Goal: Information Seeking & Learning: Find specific fact

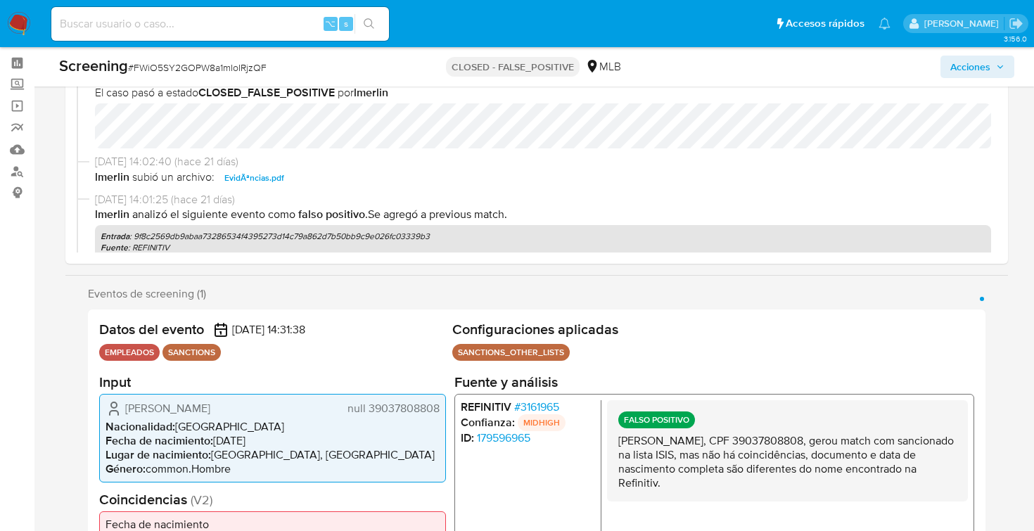
scroll to position [12, 0]
click at [257, 178] on span "EvidÃªncias.pdf" at bounding box center [254, 179] width 60 height 17
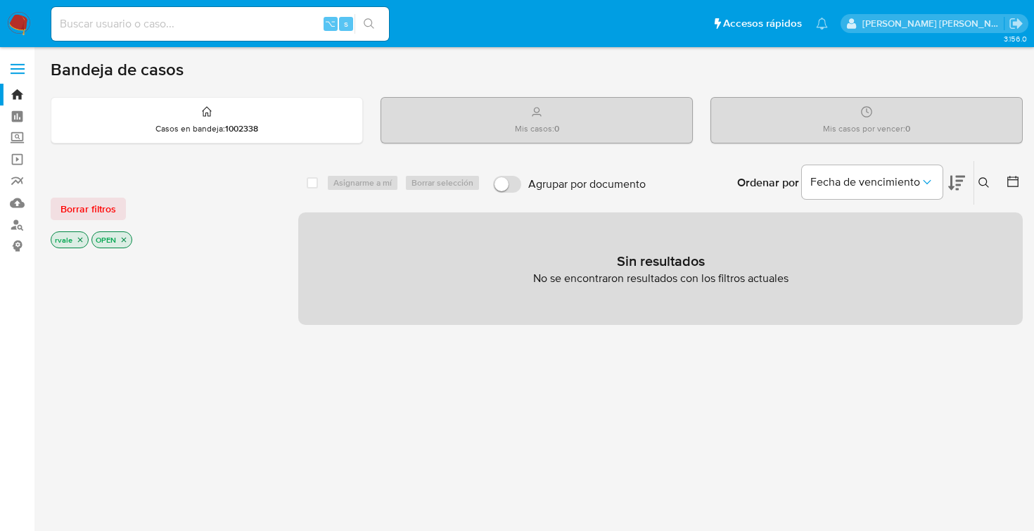
click at [156, 27] on input at bounding box center [220, 24] width 338 height 18
type input "2596195384"
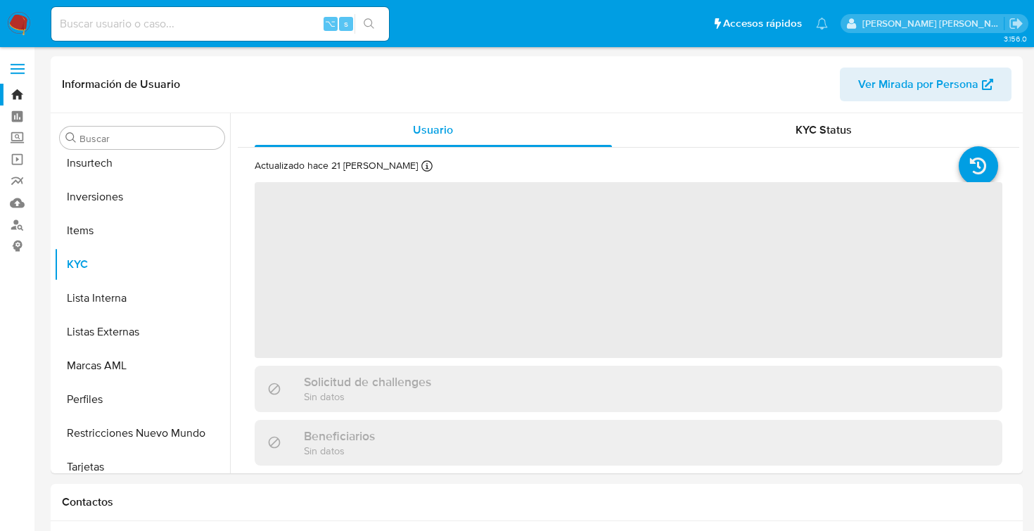
scroll to position [662, 0]
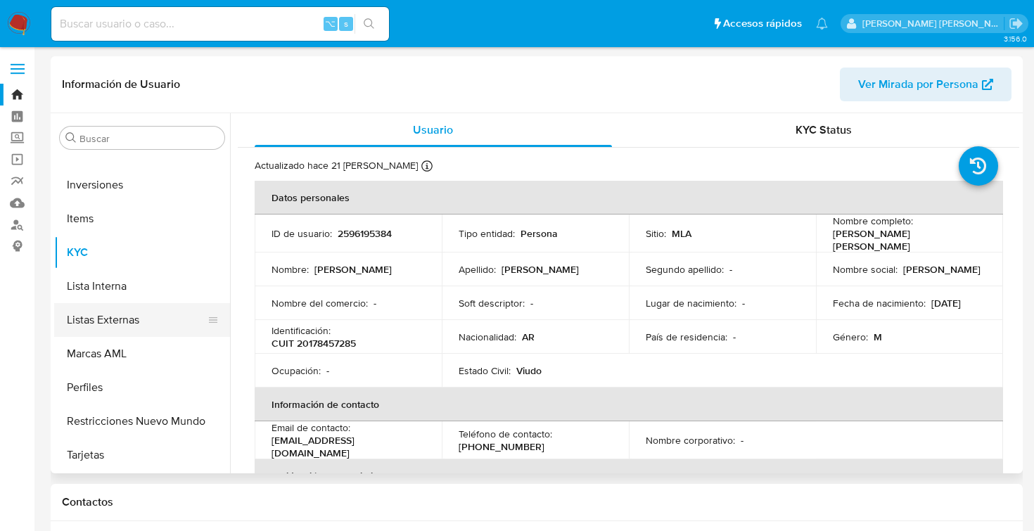
select select "10"
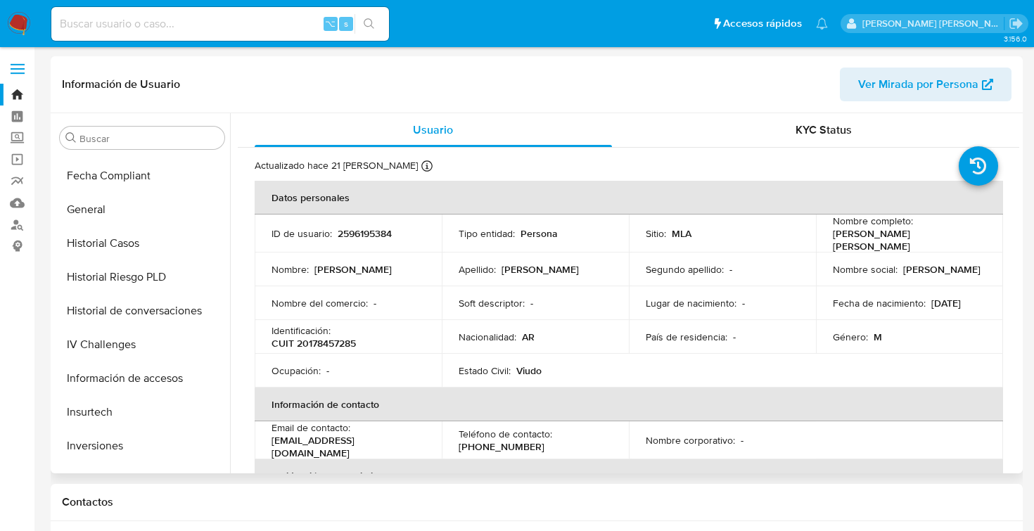
scroll to position [376, 0]
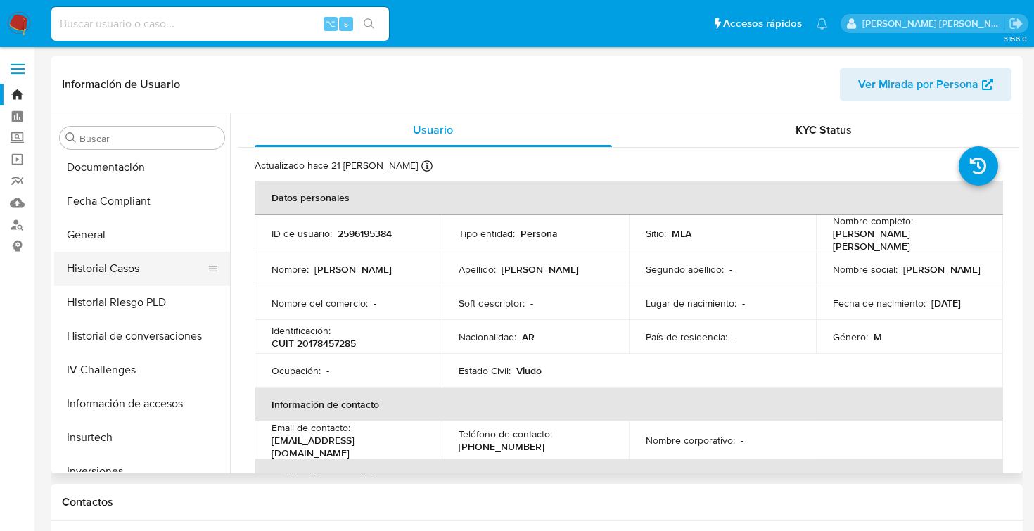
click at [144, 269] on button "Historial Casos" at bounding box center [136, 269] width 165 height 34
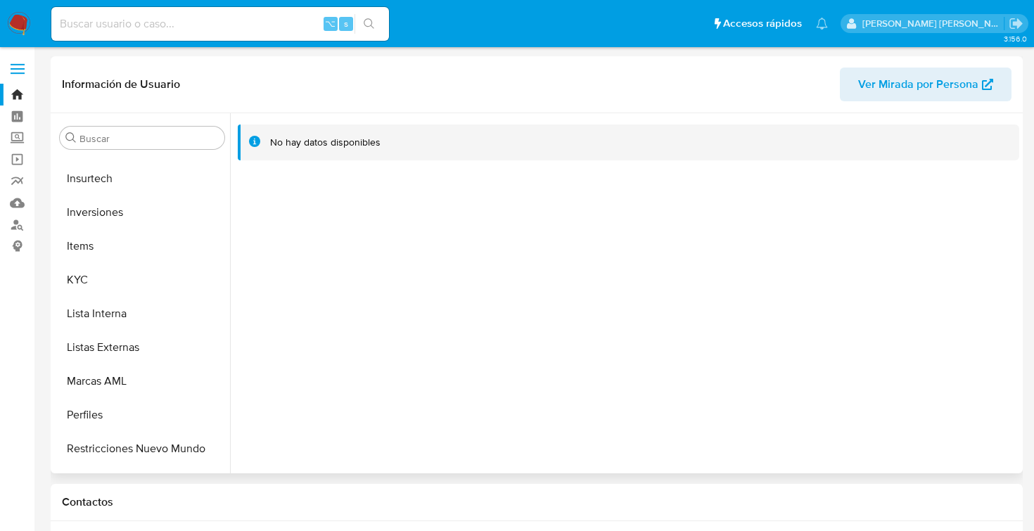
scroll to position [660, 0]
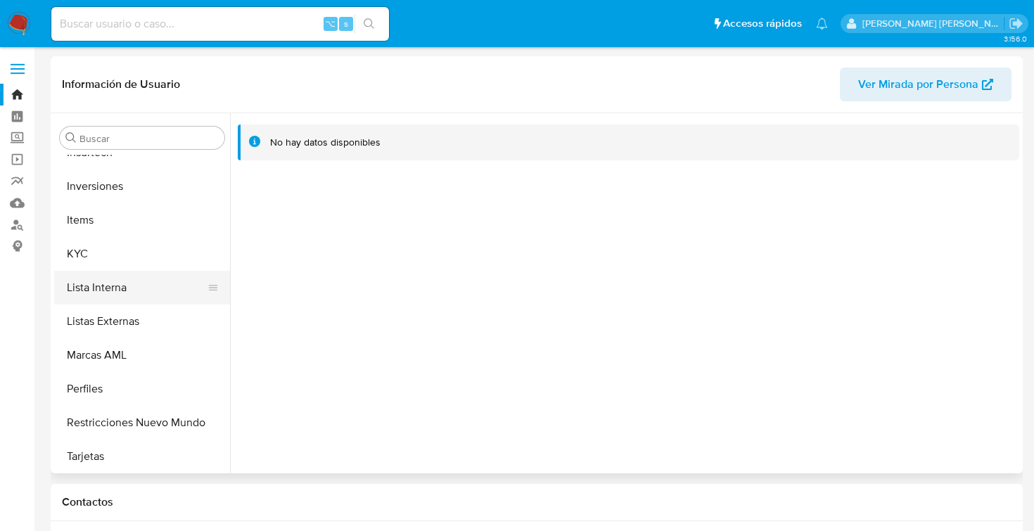
click at [122, 296] on button "Lista Interna" at bounding box center [136, 288] width 165 height 34
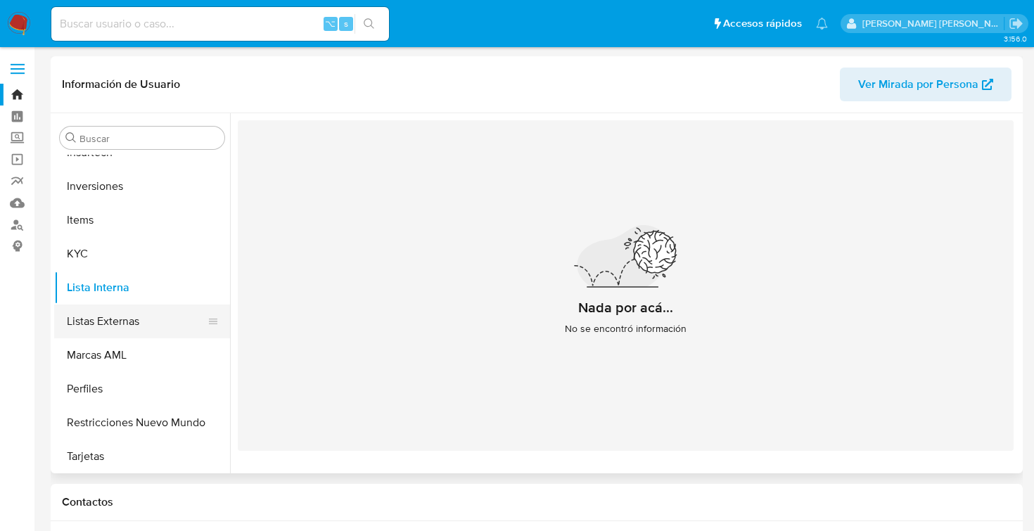
click at [129, 312] on button "Listas Externas" at bounding box center [136, 322] width 165 height 34
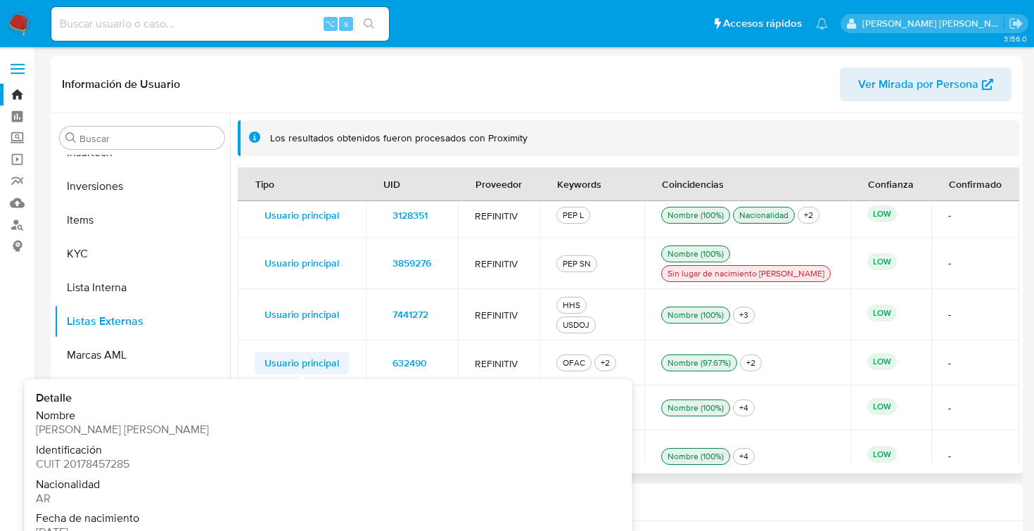
scroll to position [124, 0]
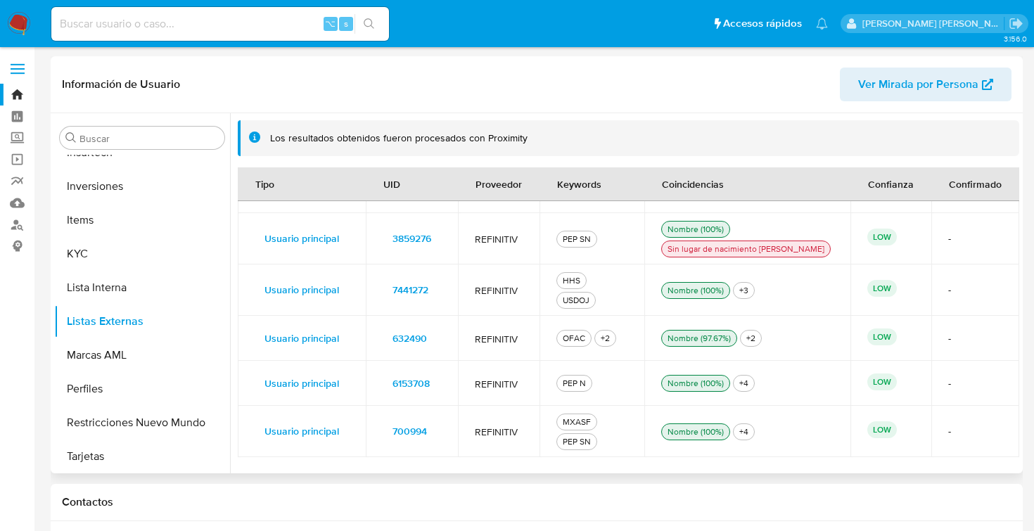
click at [569, 332] on div "OFAC" at bounding box center [574, 338] width 28 height 13
click at [693, 333] on div "Nombre (97.67%)" at bounding box center [699, 338] width 69 height 13
click at [410, 333] on span "632490" at bounding box center [409, 338] width 34 height 20
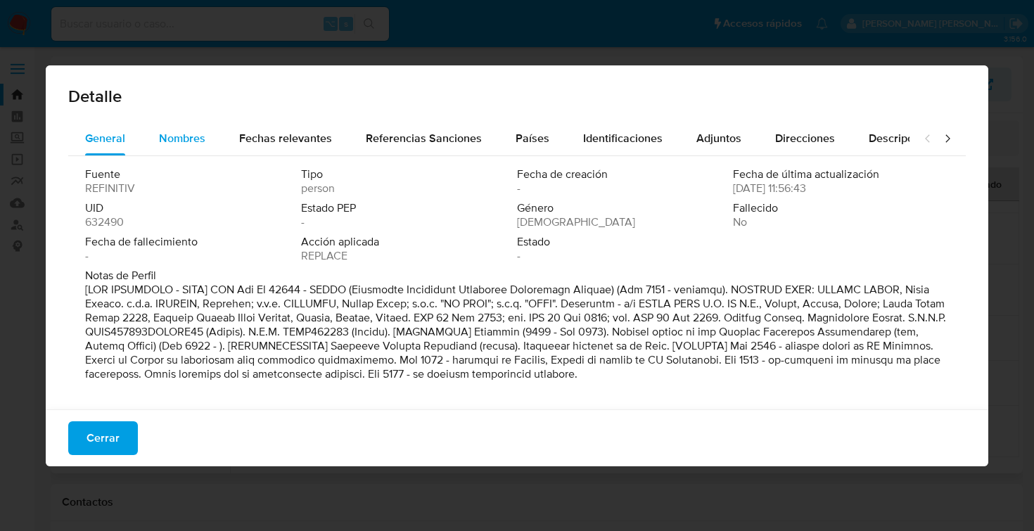
click at [187, 133] on span "Nombres" at bounding box center [182, 138] width 46 height 16
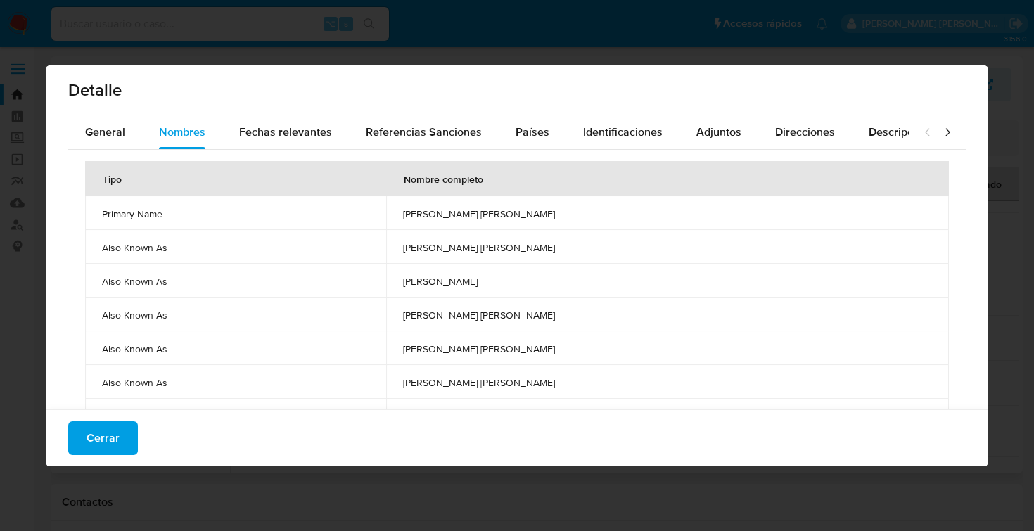
scroll to position [0, 0]
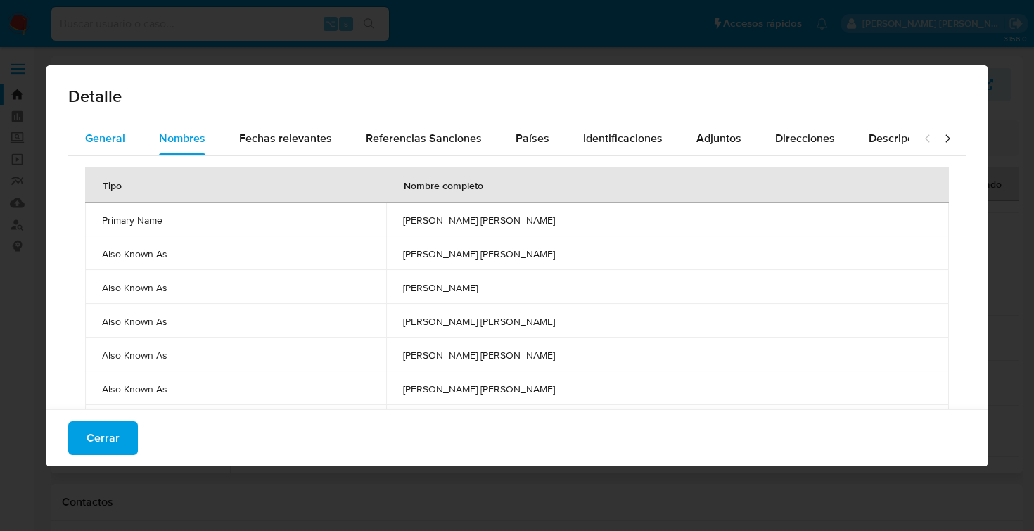
click at [121, 143] on span "General" at bounding box center [105, 138] width 40 height 16
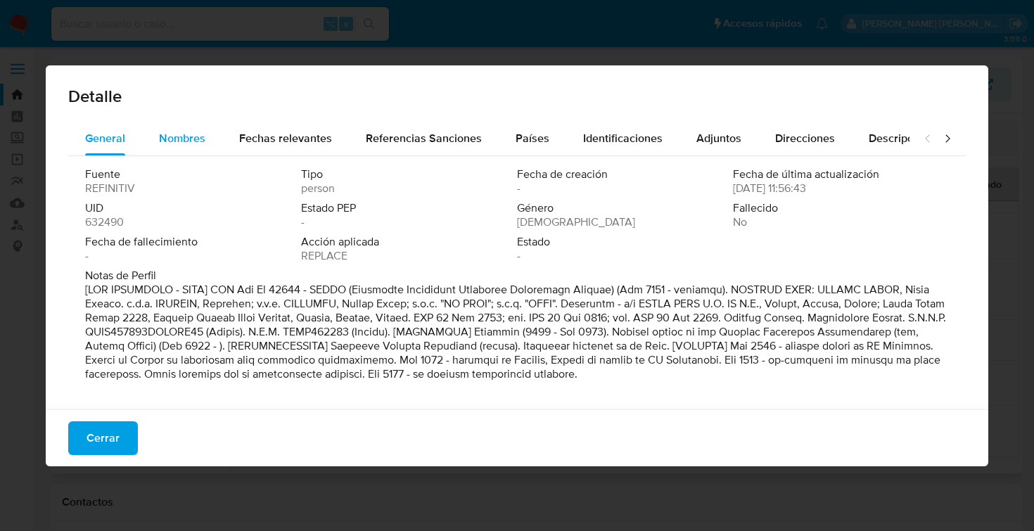
click at [198, 135] on span "Nombres" at bounding box center [182, 138] width 46 height 16
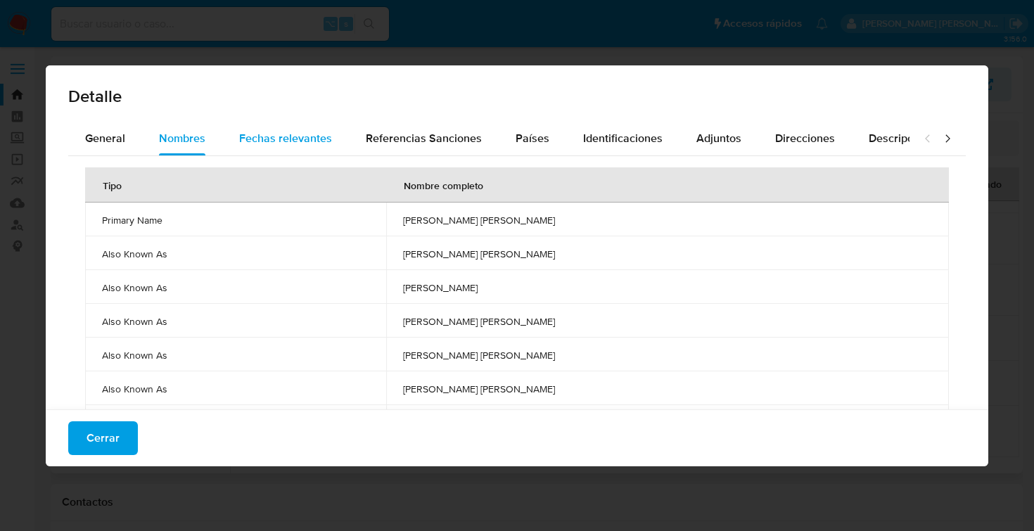
click at [288, 127] on div "Fechas relevantes" at bounding box center [285, 139] width 93 height 34
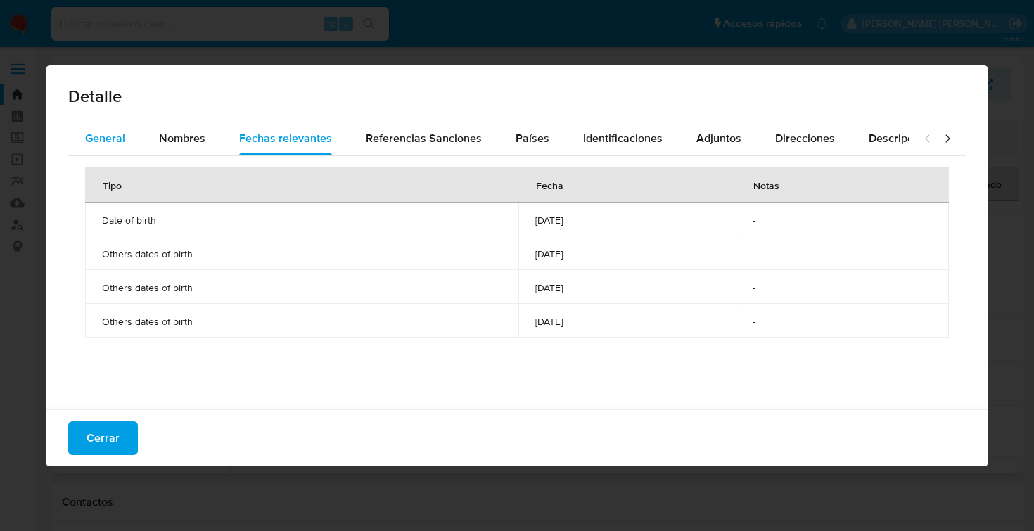
click at [120, 134] on span "General" at bounding box center [105, 138] width 40 height 16
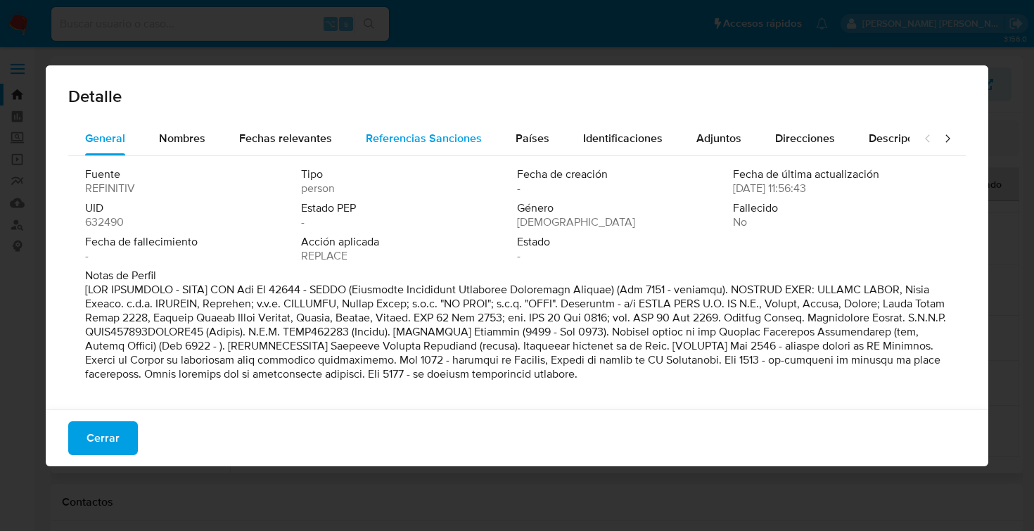
click at [431, 141] on span "Referencias Sanciones" at bounding box center [424, 138] width 116 height 16
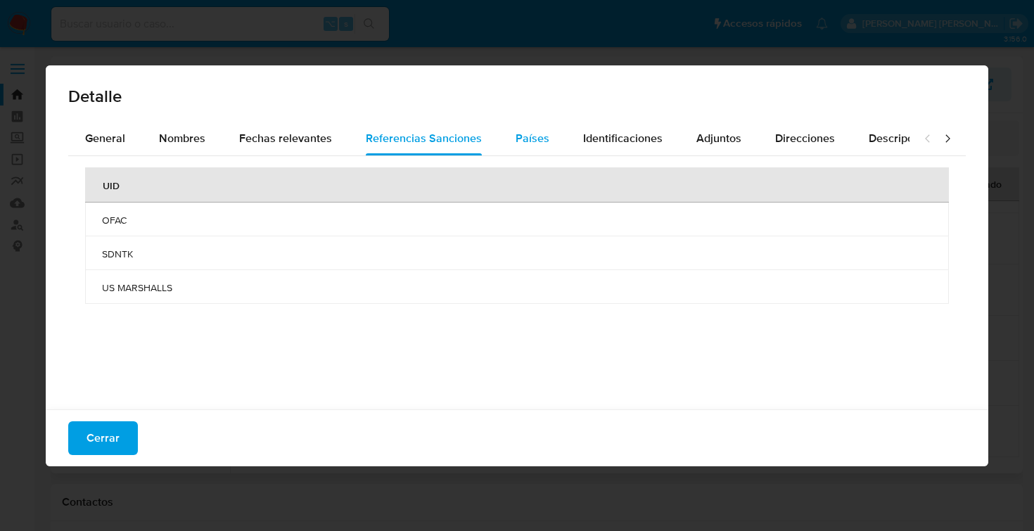
click at [521, 136] on span "Países" at bounding box center [533, 138] width 34 height 16
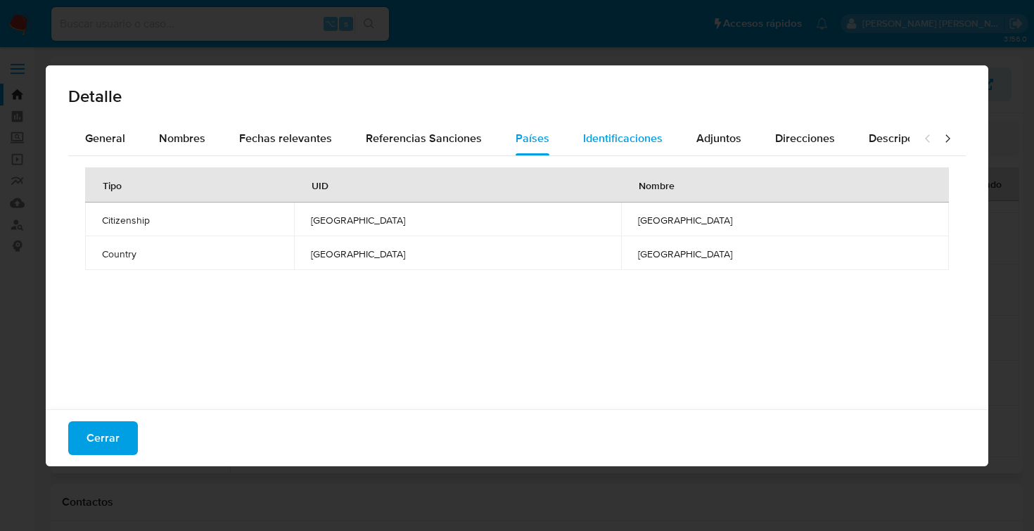
click at [620, 141] on span "Identificaciones" at bounding box center [622, 138] width 79 height 16
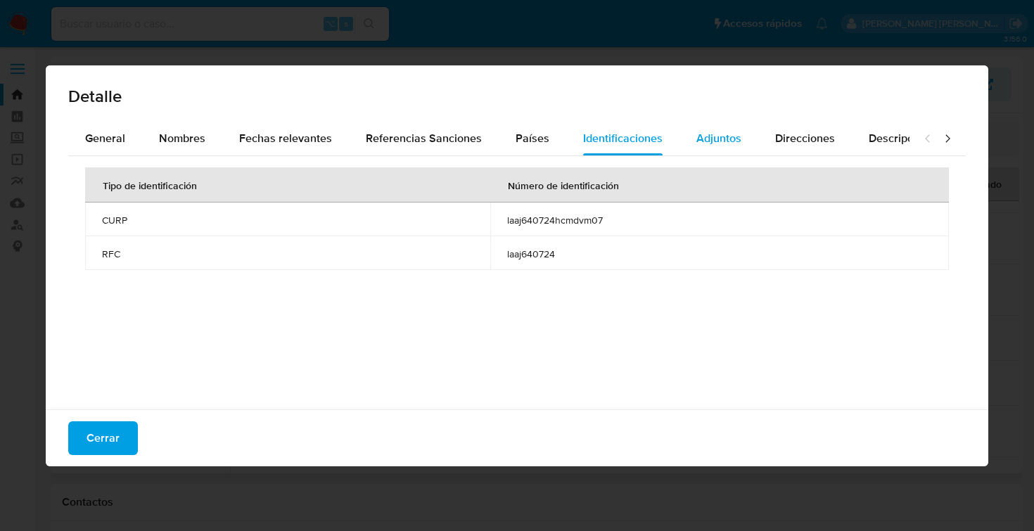
click at [699, 135] on span "Adjuntos" at bounding box center [718, 138] width 45 height 16
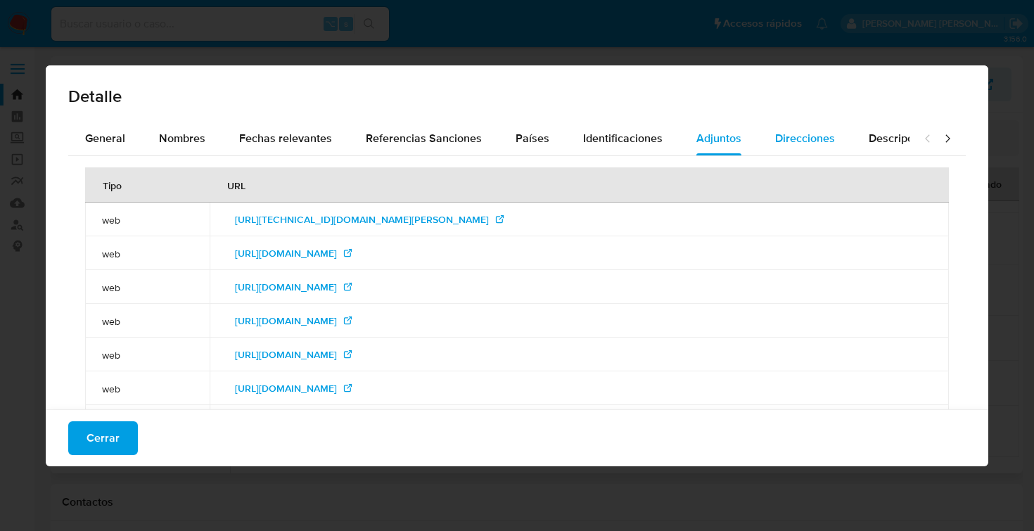
click at [807, 136] on span "Direcciones" at bounding box center [805, 138] width 60 height 16
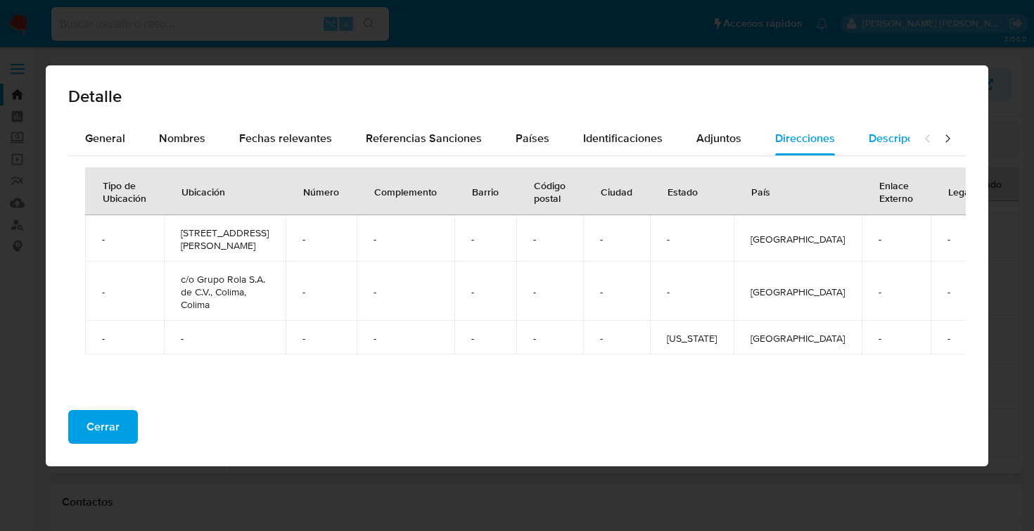
click at [869, 140] on span "Descripciones" at bounding box center [905, 138] width 72 height 16
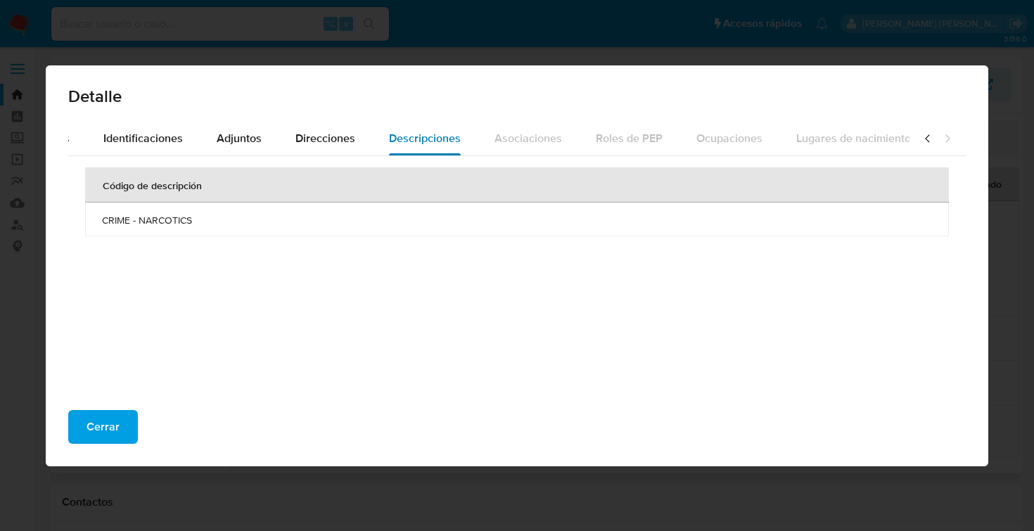
scroll to position [0, 487]
click at [110, 433] on span "Cerrar" at bounding box center [103, 426] width 33 height 31
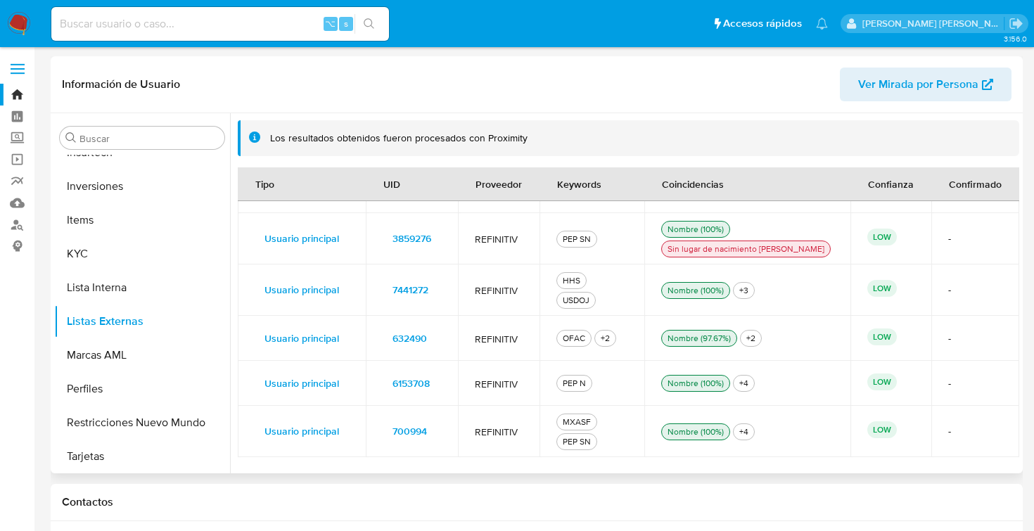
click at [419, 331] on span "632490" at bounding box center [409, 338] width 34 height 20
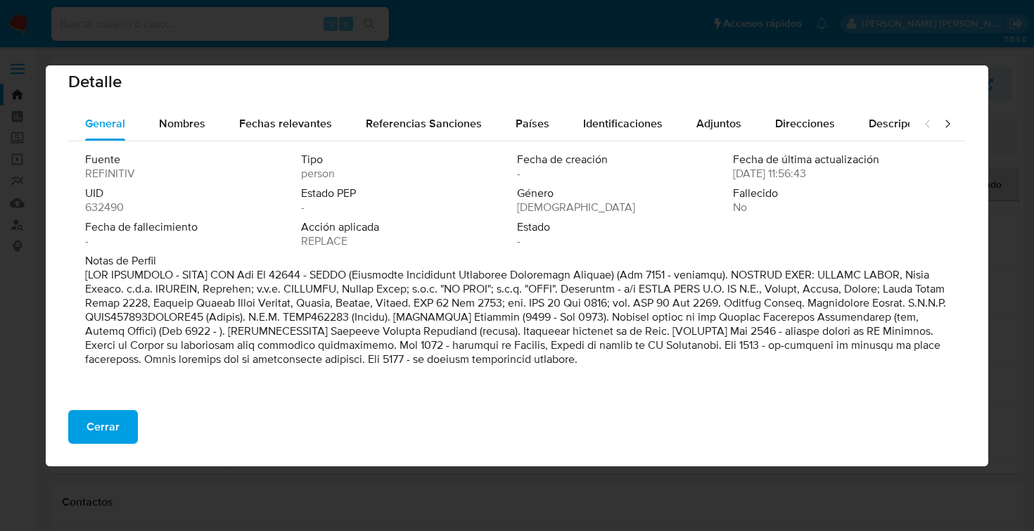
scroll to position [0, 0]
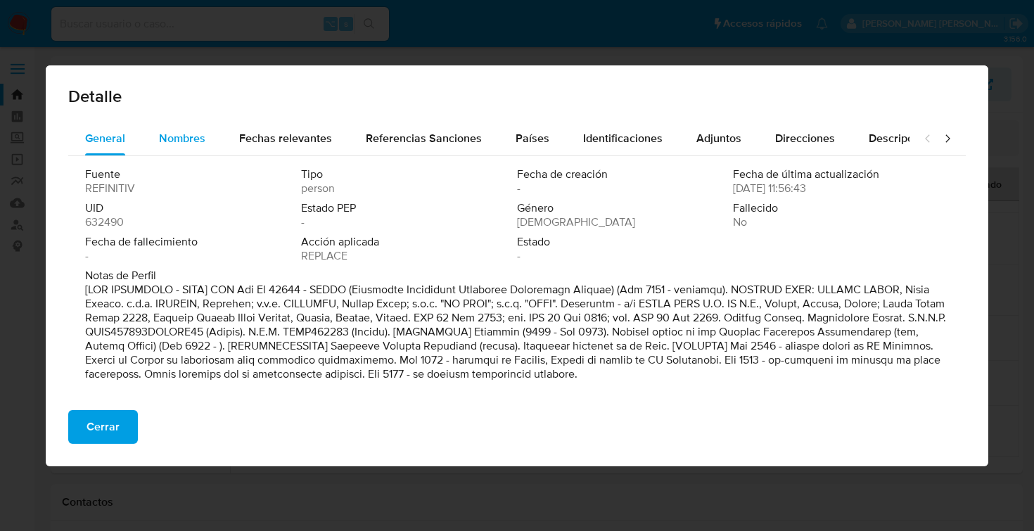
click at [192, 136] on span "Nombres" at bounding box center [182, 138] width 46 height 16
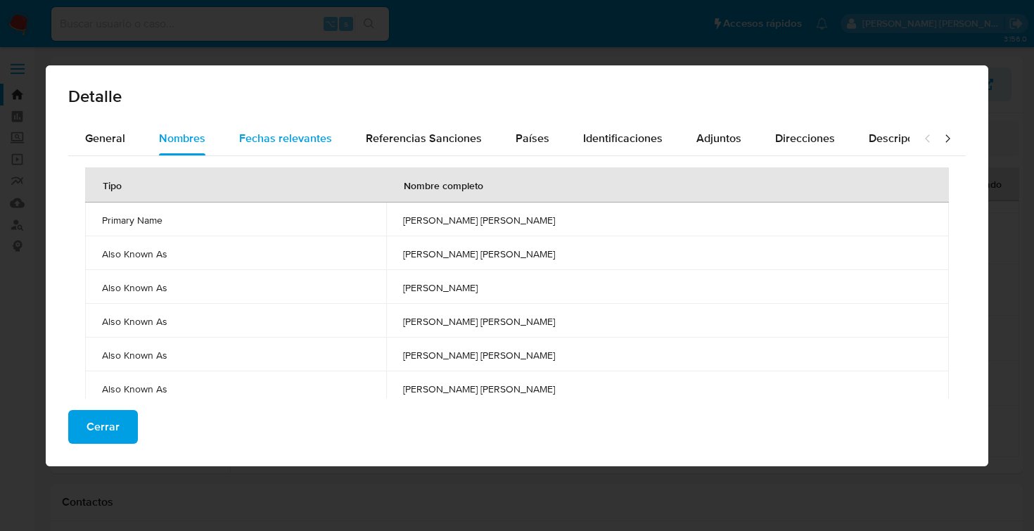
click at [272, 134] on span "Fechas relevantes" at bounding box center [285, 138] width 93 height 16
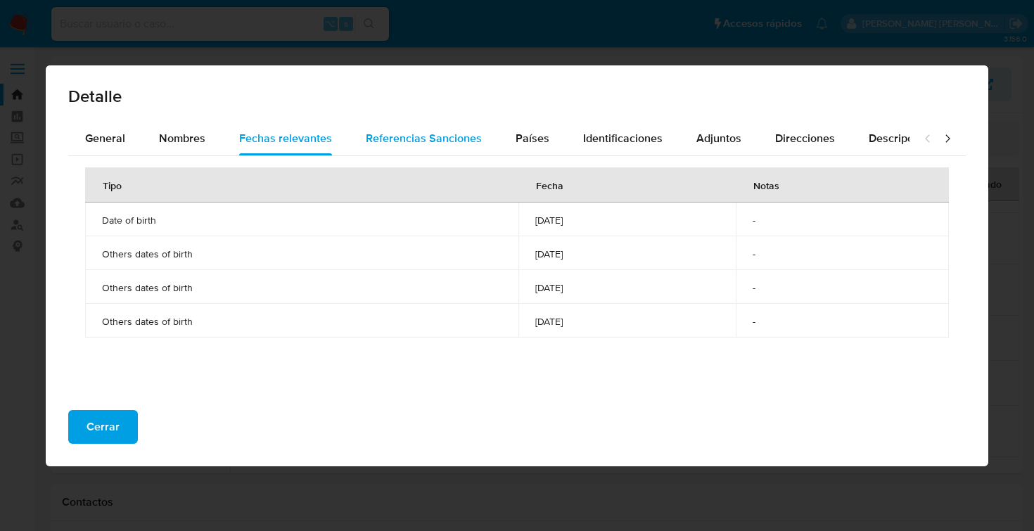
click at [396, 136] on span "Referencias Sanciones" at bounding box center [424, 138] width 116 height 16
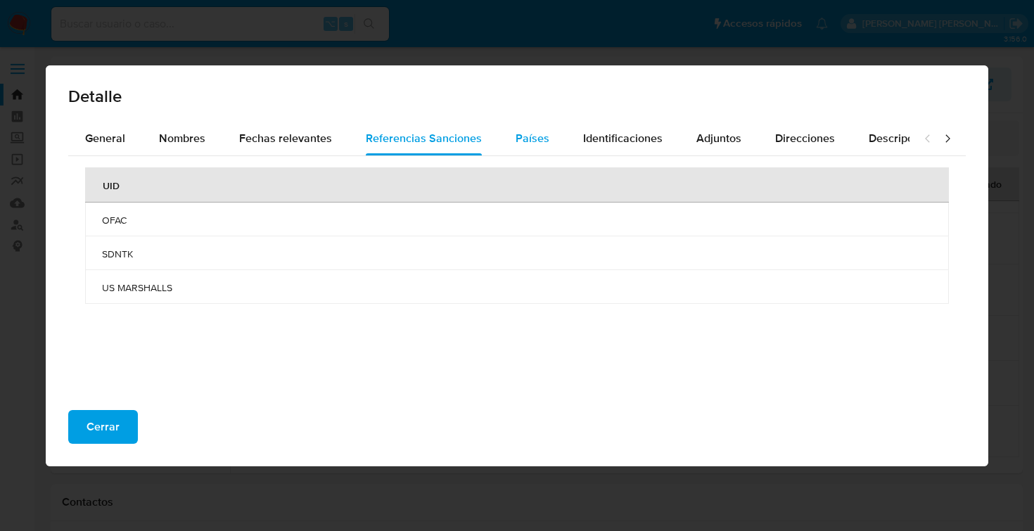
click at [525, 134] on span "Países" at bounding box center [533, 138] width 34 height 16
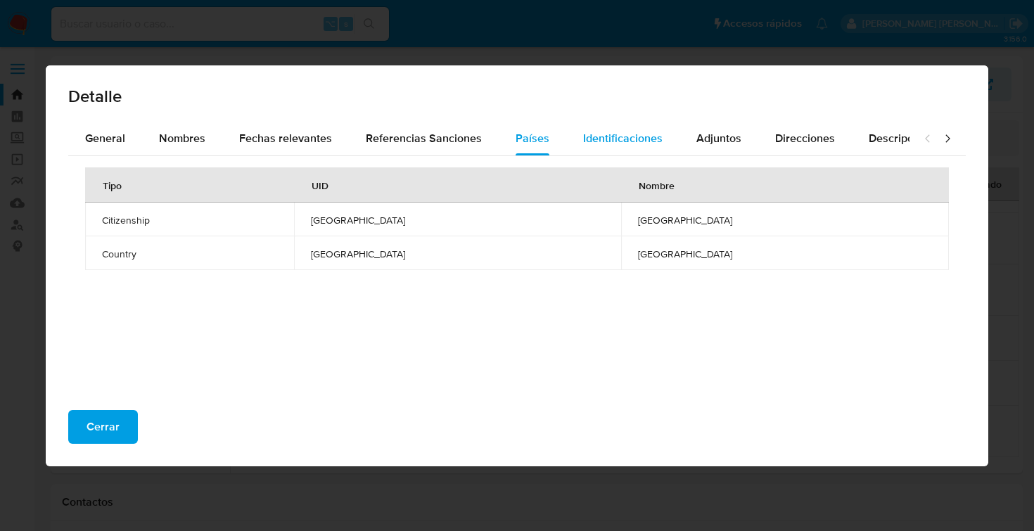
click at [610, 130] on span "Identificaciones" at bounding box center [622, 138] width 79 height 16
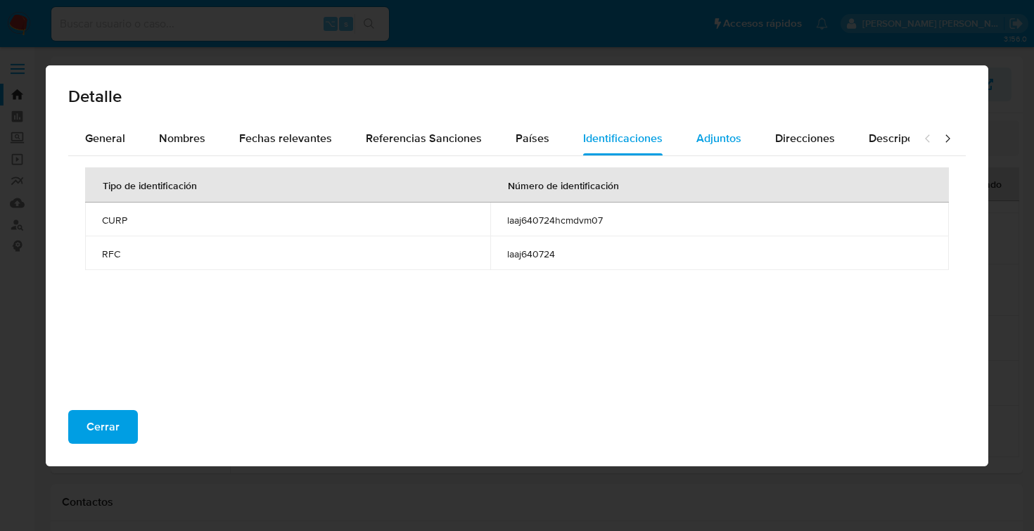
click at [696, 136] on span "Adjuntos" at bounding box center [718, 138] width 45 height 16
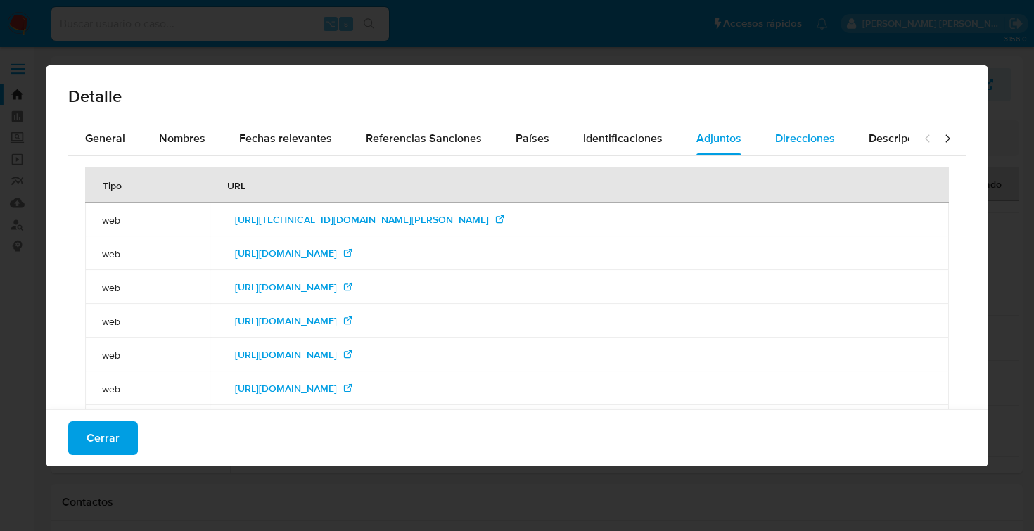
click at [779, 139] on span "Direcciones" at bounding box center [805, 138] width 60 height 16
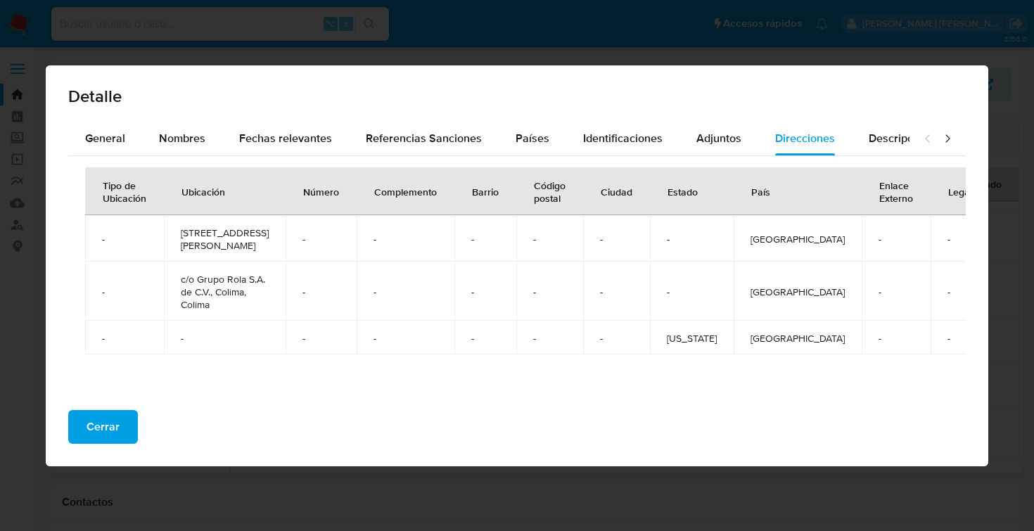
click at [947, 136] on icon at bounding box center [947, 138] width 4 height 8
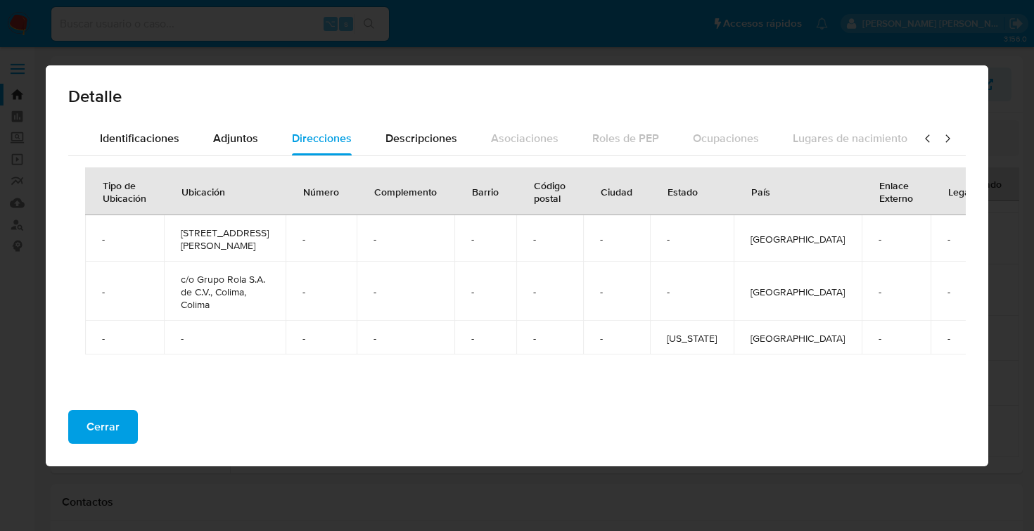
scroll to position [0, 487]
click at [396, 140] on span "Descripciones" at bounding box center [418, 138] width 72 height 16
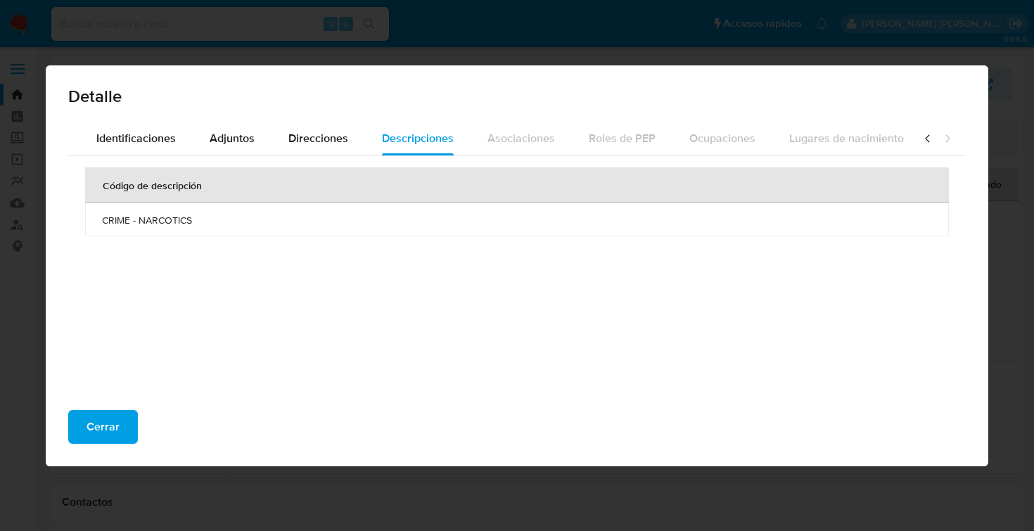
click at [925, 136] on icon at bounding box center [928, 139] width 14 height 14
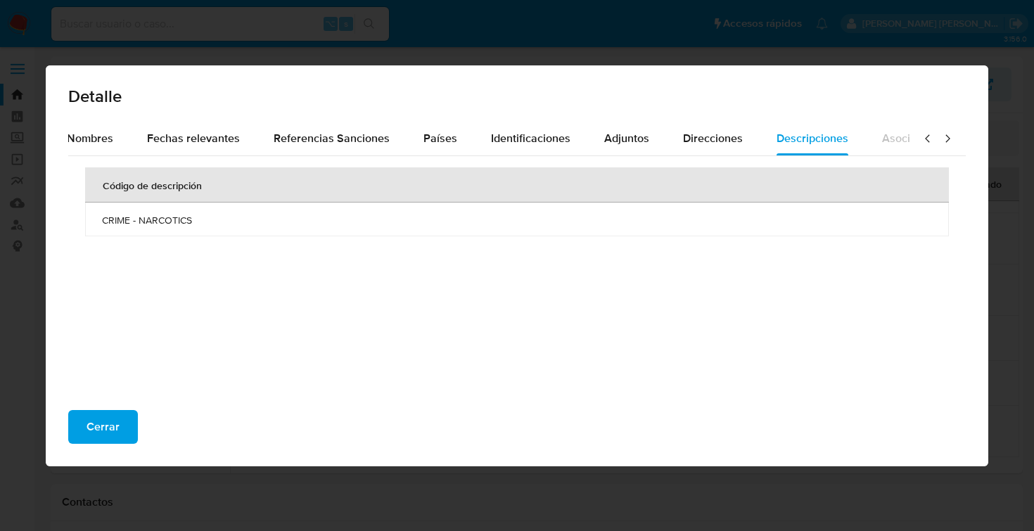
scroll to position [0, 0]
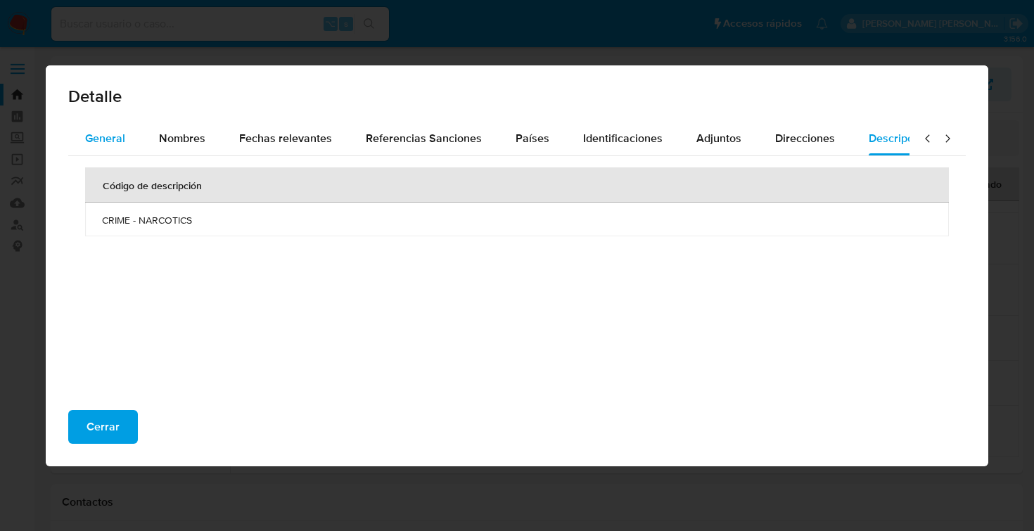
click at [115, 140] on span "General" at bounding box center [105, 138] width 40 height 16
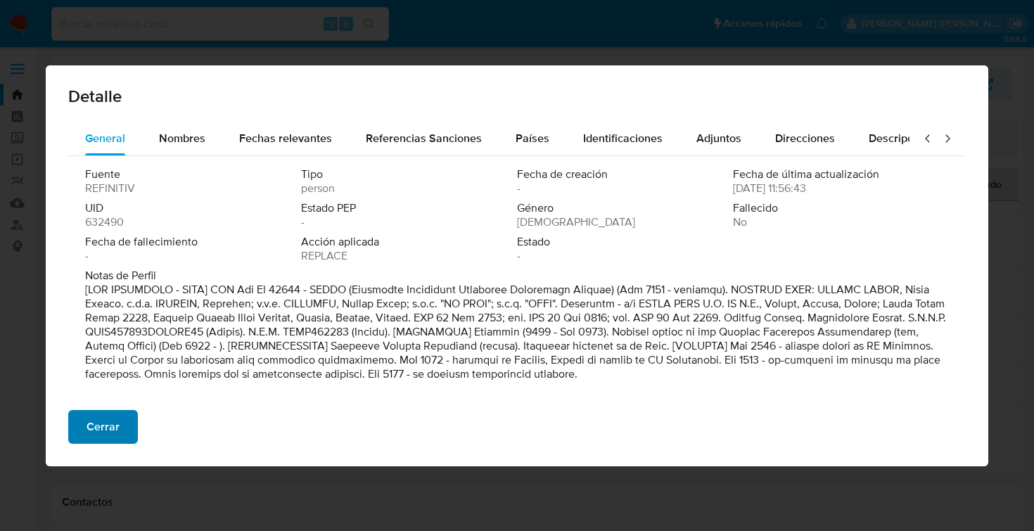
click at [109, 427] on span "Cerrar" at bounding box center [103, 426] width 33 height 31
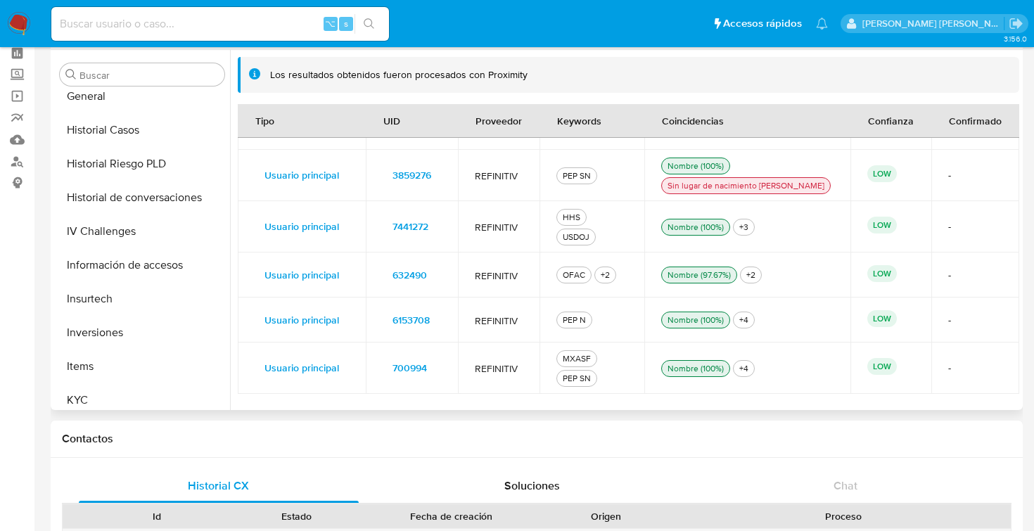
scroll to position [426, 0]
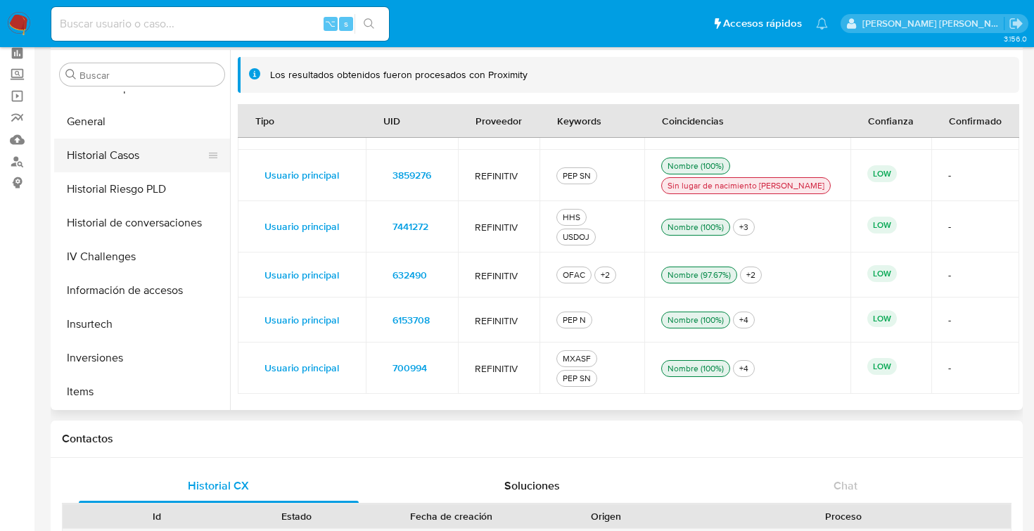
click at [130, 160] on button "Historial Casos" at bounding box center [136, 156] width 165 height 34
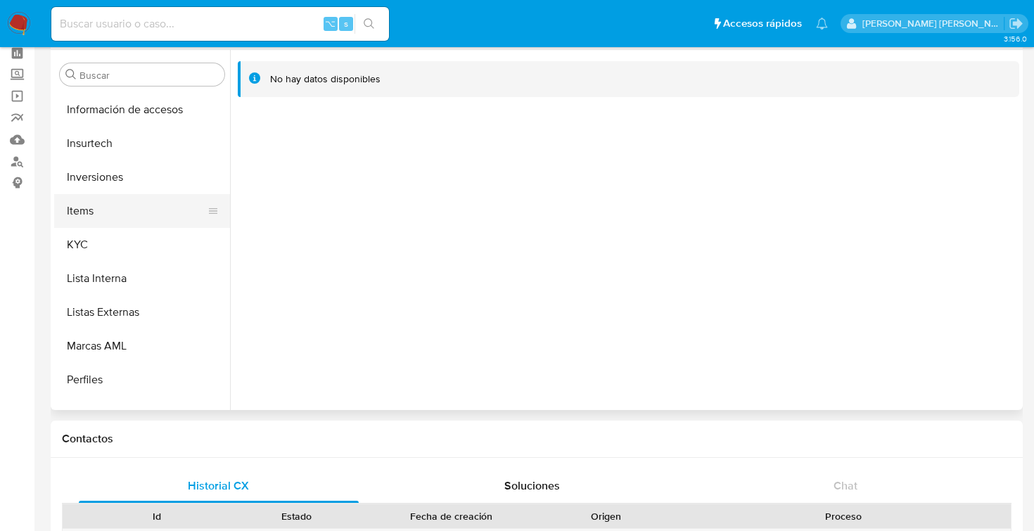
scroll to position [607, 0]
click at [129, 309] on button "Listas Externas" at bounding box center [136, 312] width 165 height 34
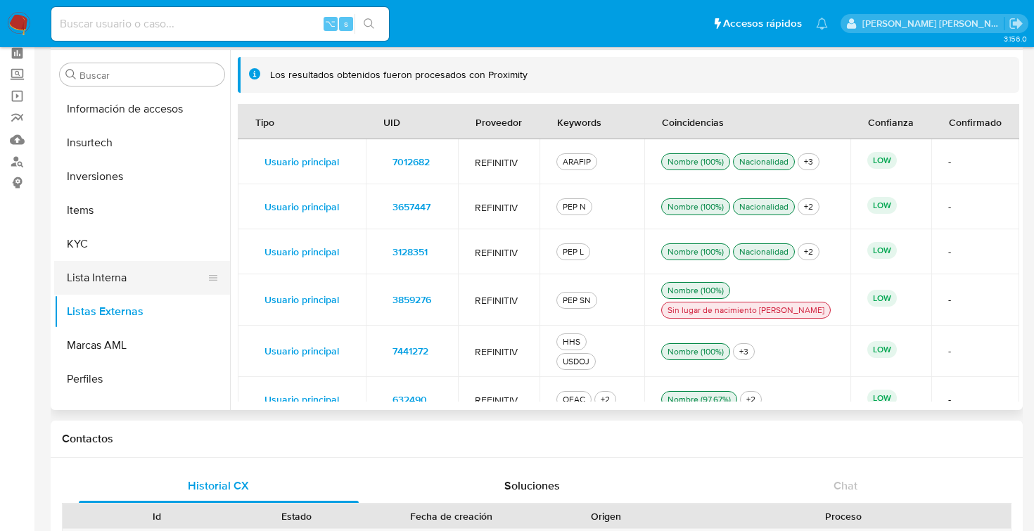
click at [129, 281] on button "Lista Interna" at bounding box center [136, 278] width 165 height 34
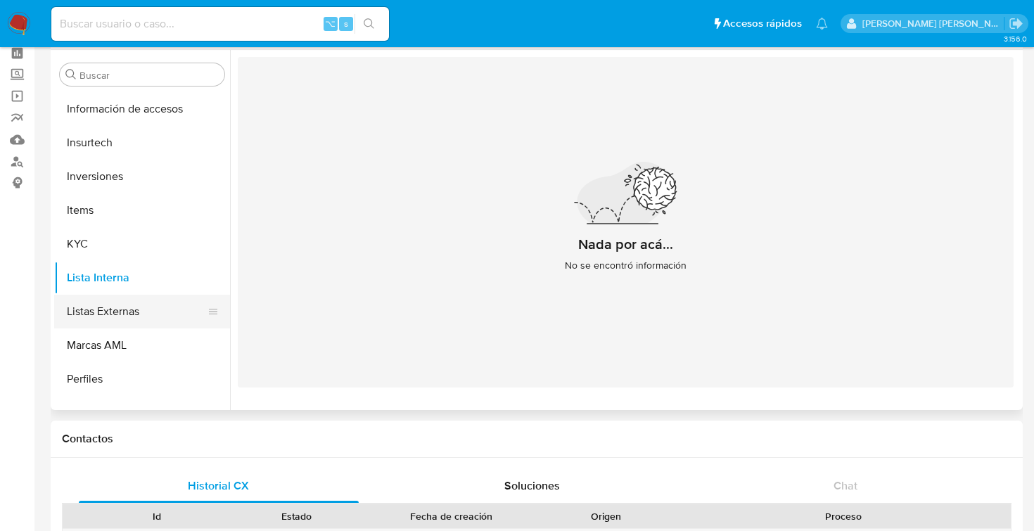
click at [129, 309] on button "Listas Externas" at bounding box center [136, 312] width 165 height 34
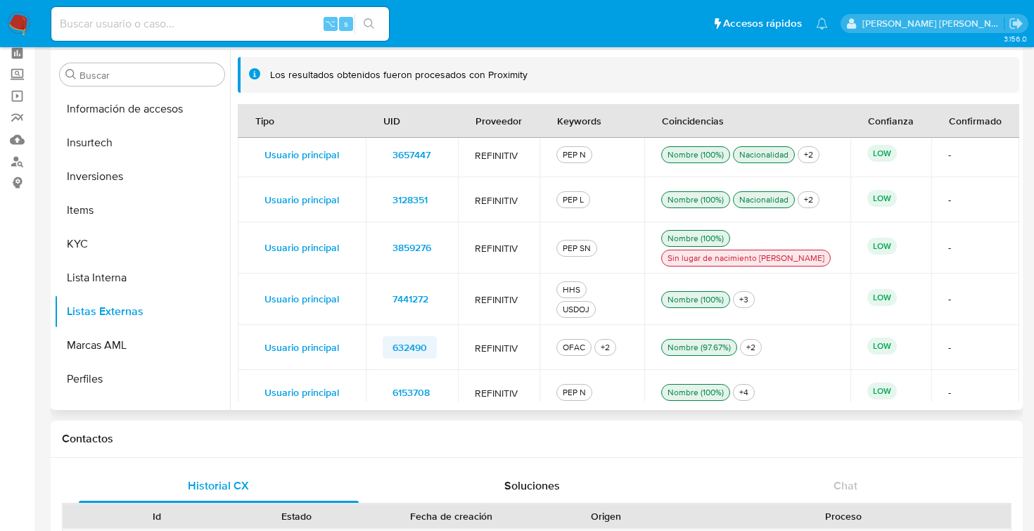
scroll to position [53, 0]
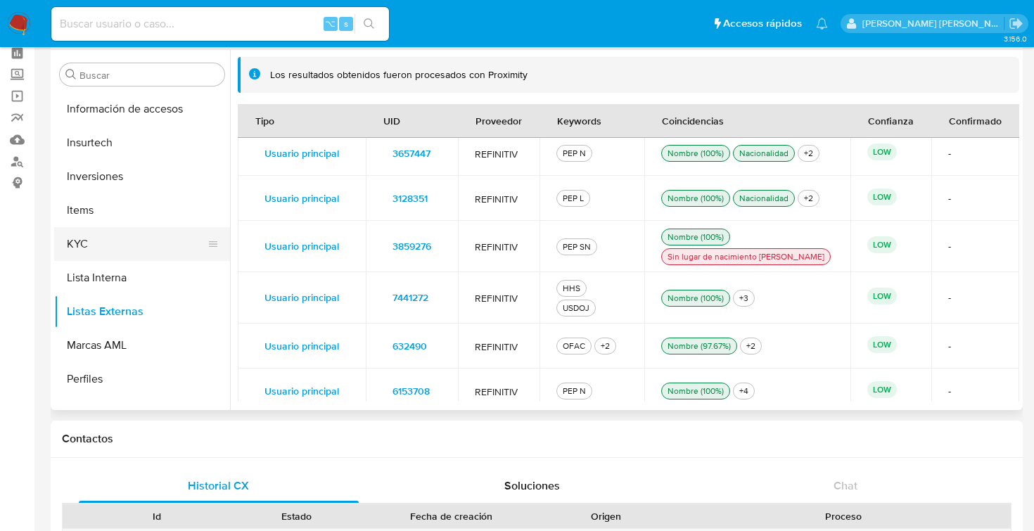
click at [83, 241] on button "KYC" at bounding box center [136, 244] width 165 height 34
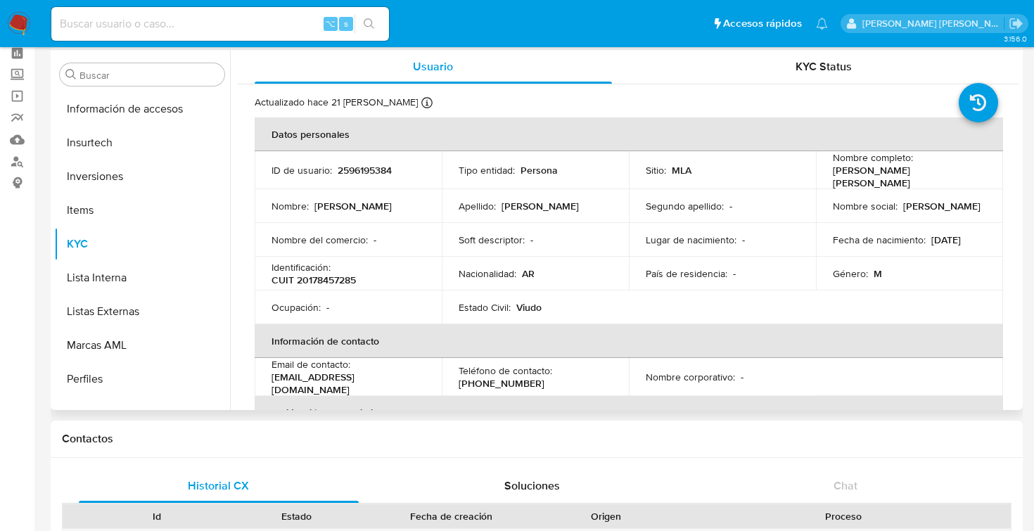
click at [369, 165] on p "2596195384" at bounding box center [365, 170] width 54 height 13
copy p "2596195384"
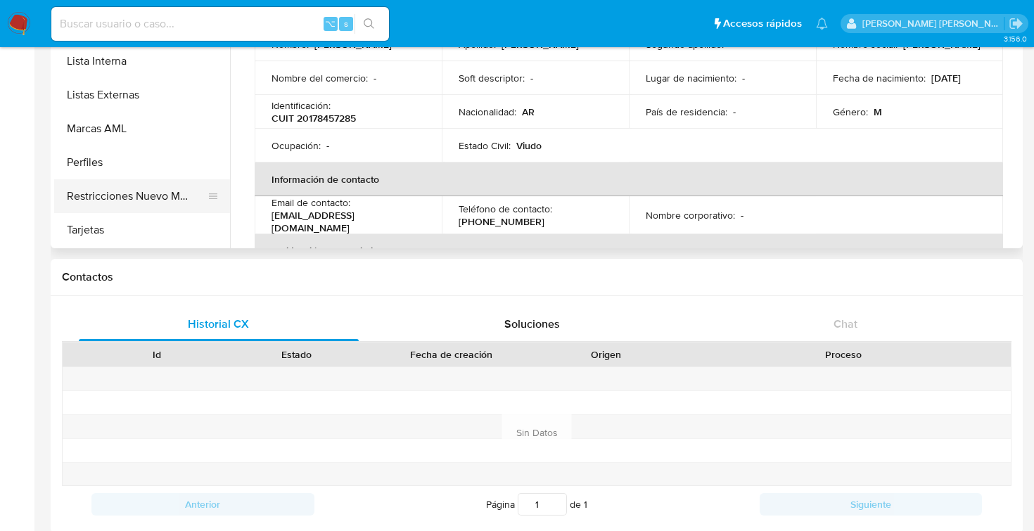
scroll to position [589, 0]
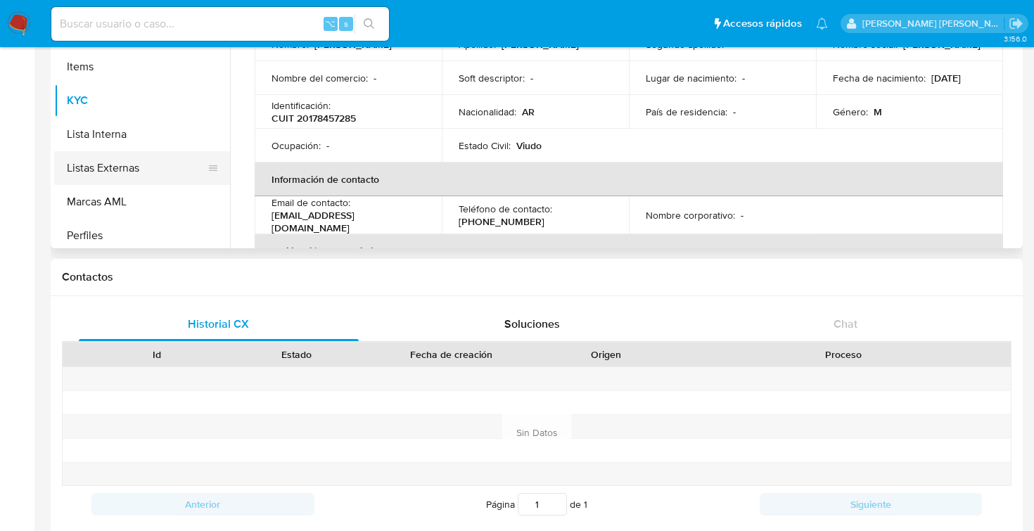
click at [124, 181] on button "Listas Externas" at bounding box center [136, 168] width 165 height 34
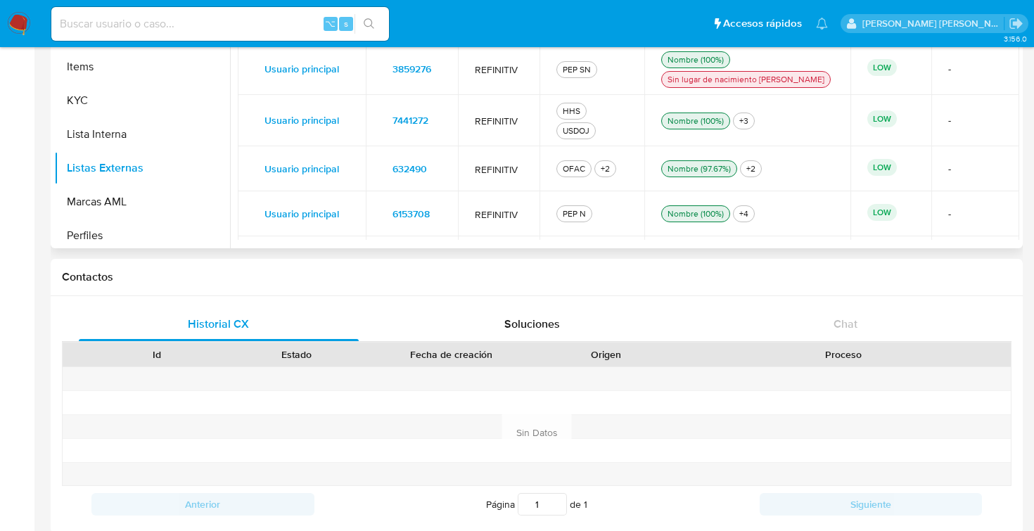
scroll to position [70, 0]
click at [414, 165] on span "632490" at bounding box center [409, 168] width 34 height 20
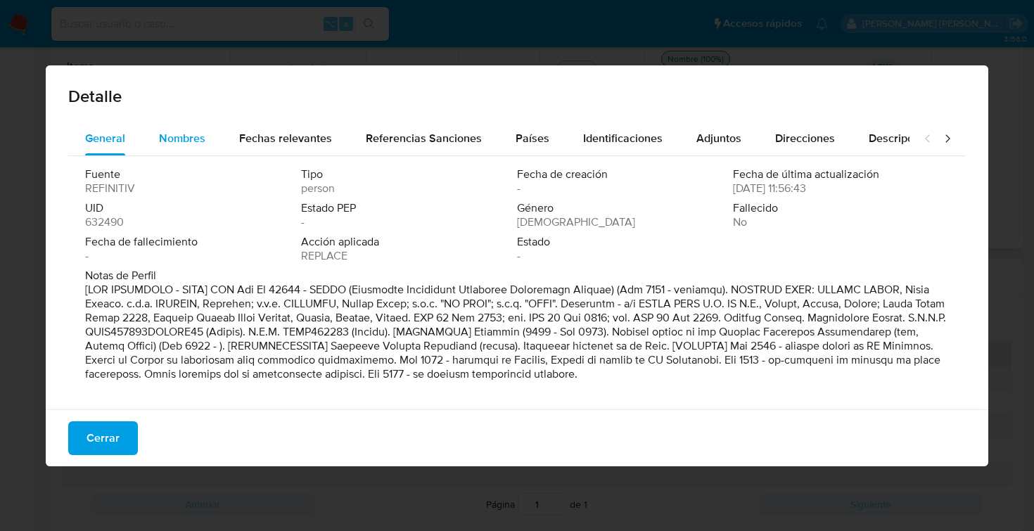
click at [201, 140] on span "Nombres" at bounding box center [182, 138] width 46 height 16
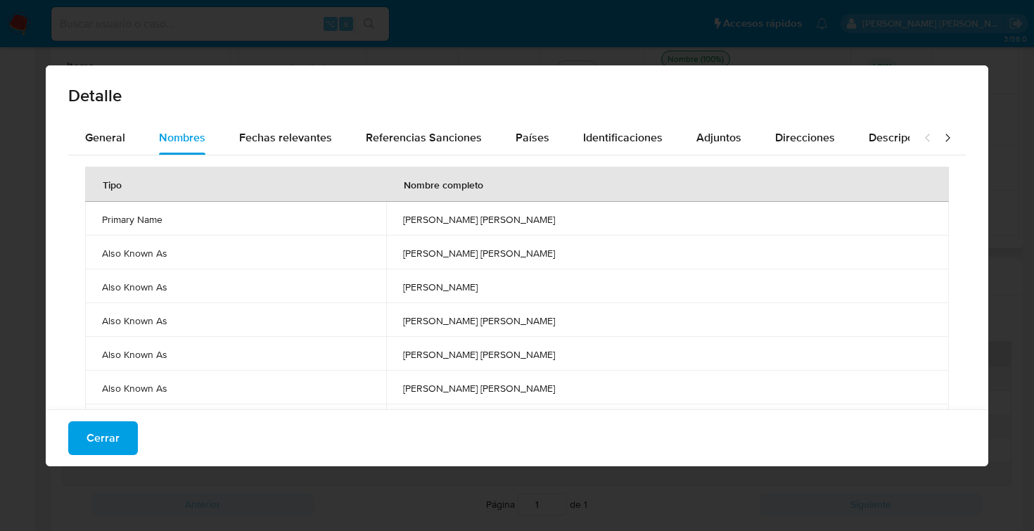
scroll to position [0, 0]
click at [283, 137] on span "Fechas relevantes" at bounding box center [285, 138] width 93 height 16
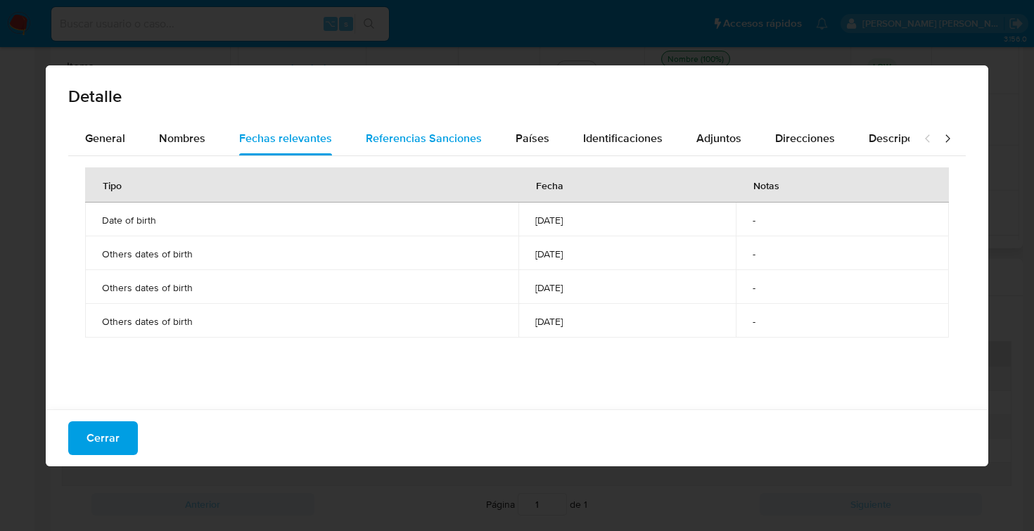
click at [407, 142] on span "Referencias Sanciones" at bounding box center [424, 138] width 116 height 16
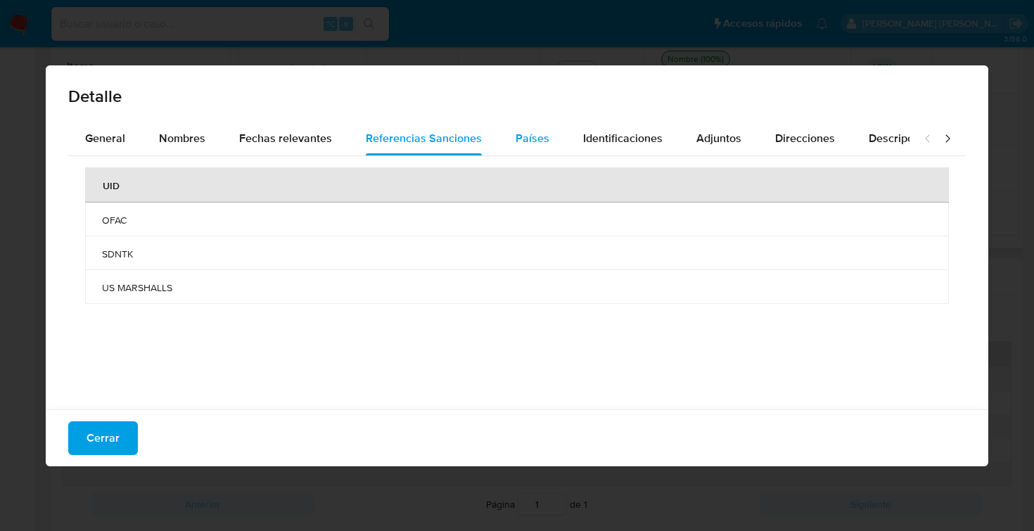
click at [532, 132] on span "Países" at bounding box center [533, 138] width 34 height 16
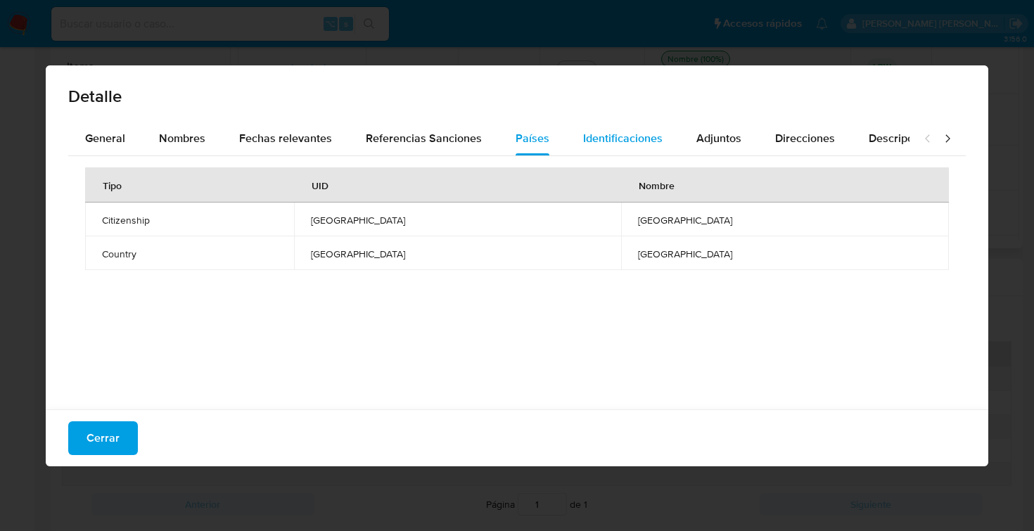
click at [625, 134] on span "Identificaciones" at bounding box center [622, 138] width 79 height 16
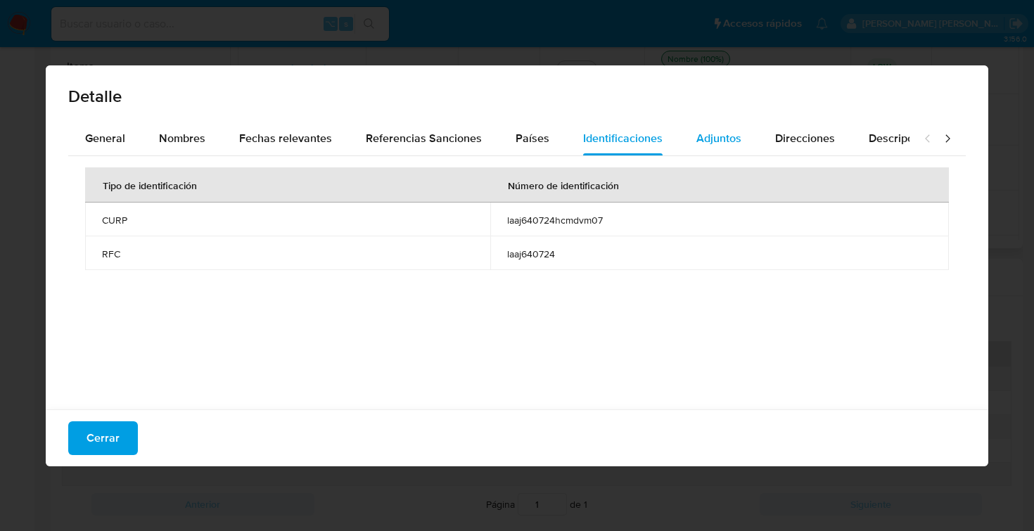
click at [701, 134] on span "Adjuntos" at bounding box center [718, 138] width 45 height 16
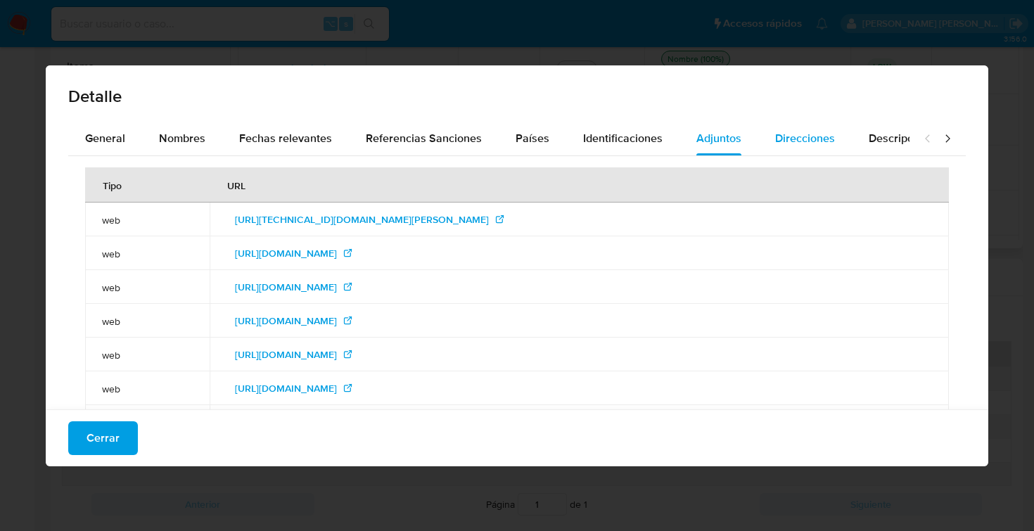
click at [801, 133] on span "Direcciones" at bounding box center [805, 138] width 60 height 16
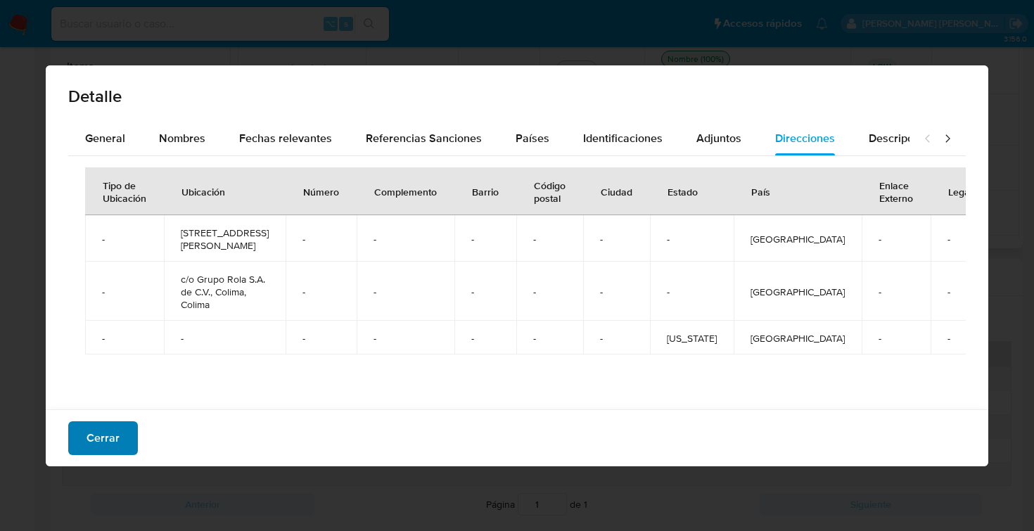
click at [111, 430] on span "Cerrar" at bounding box center [103, 438] width 33 height 31
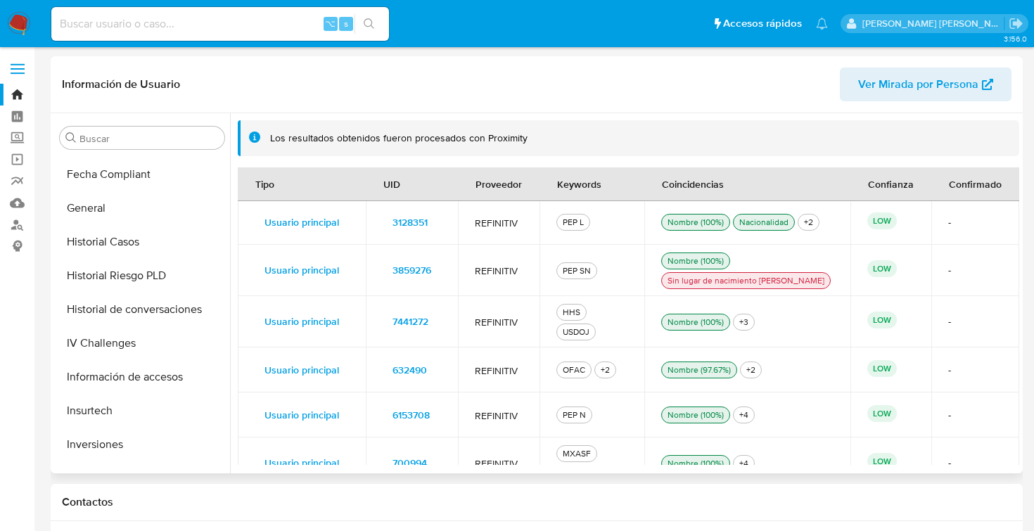
scroll to position [395, 0]
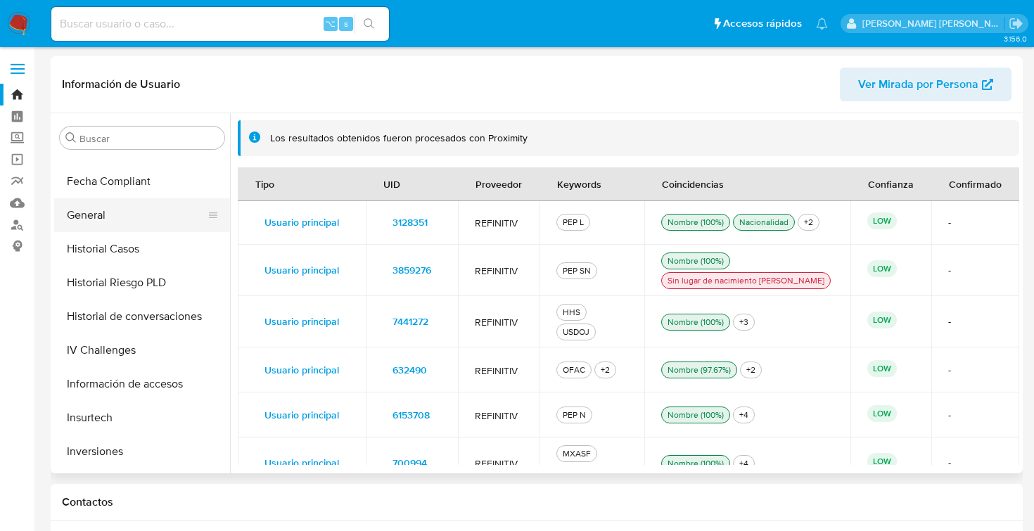
click at [106, 219] on button "General" at bounding box center [136, 215] width 165 height 34
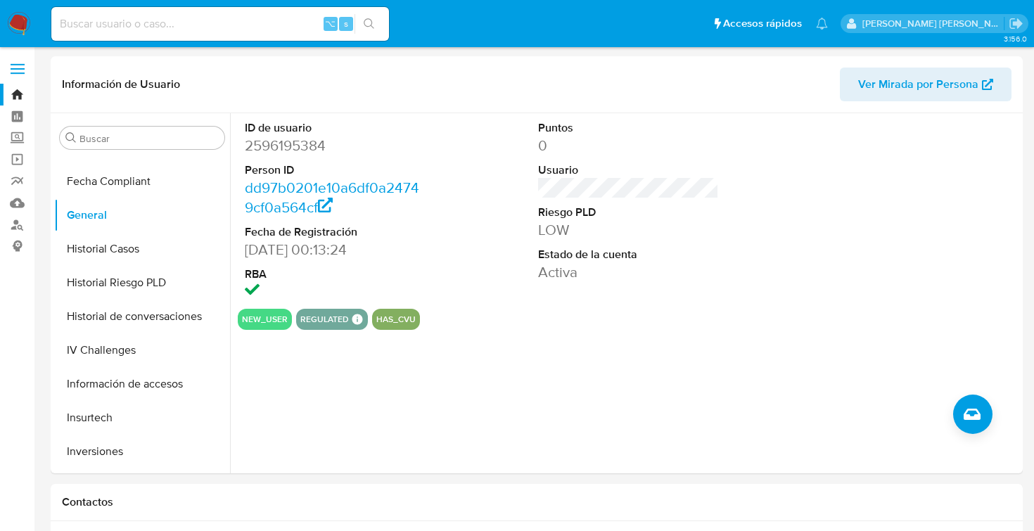
click at [152, 28] on input at bounding box center [220, 24] width 338 height 18
type input "2559879354"
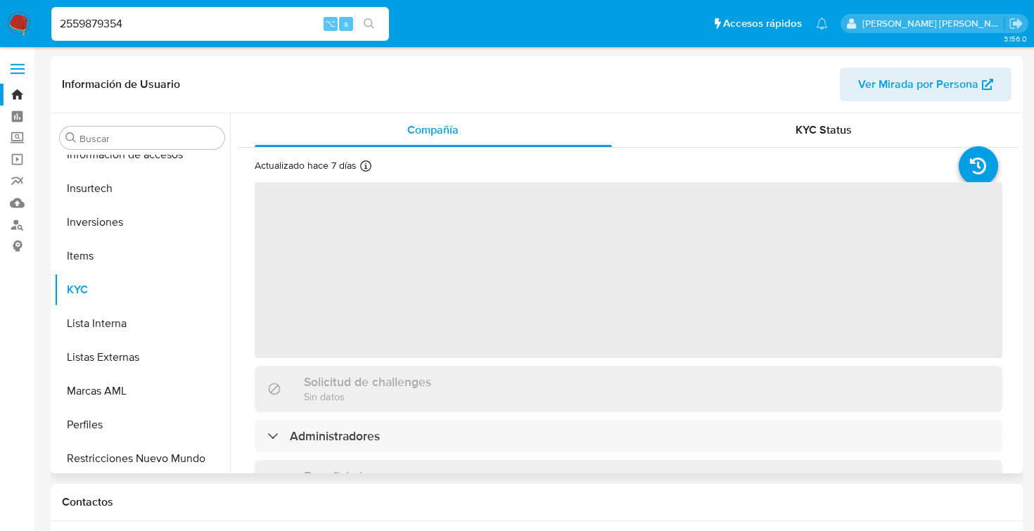
scroll to position [662, 0]
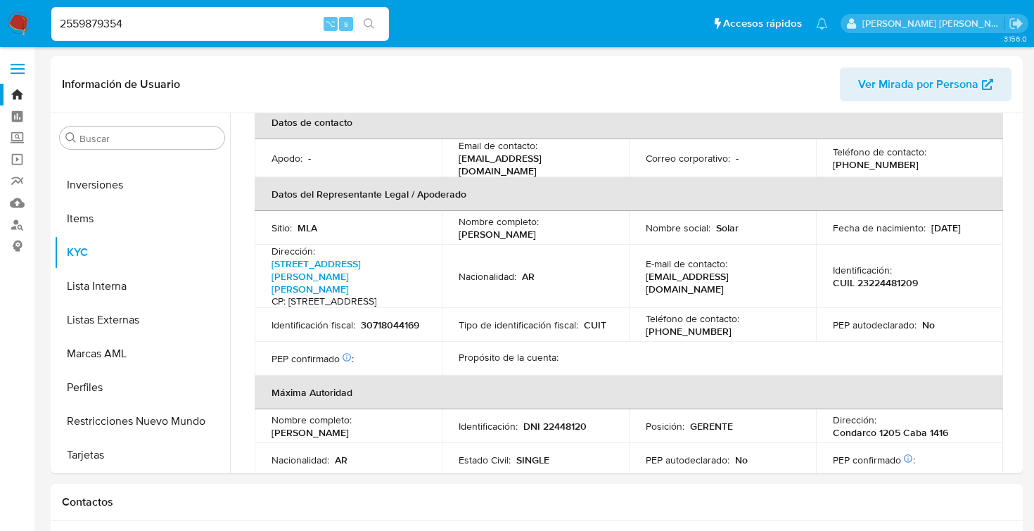
select select "10"
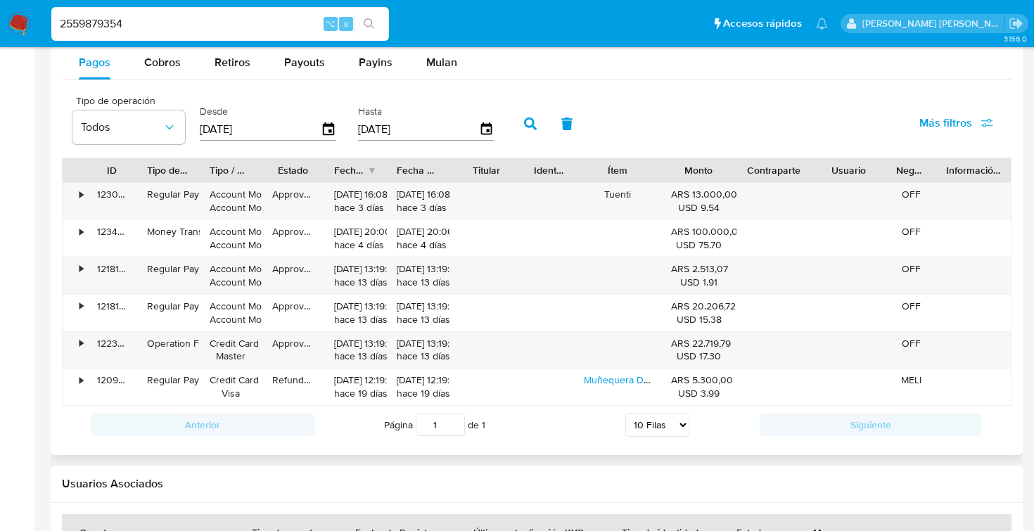
scroll to position [1261, 0]
click at [328, 130] on icon "button" at bounding box center [328, 128] width 11 height 13
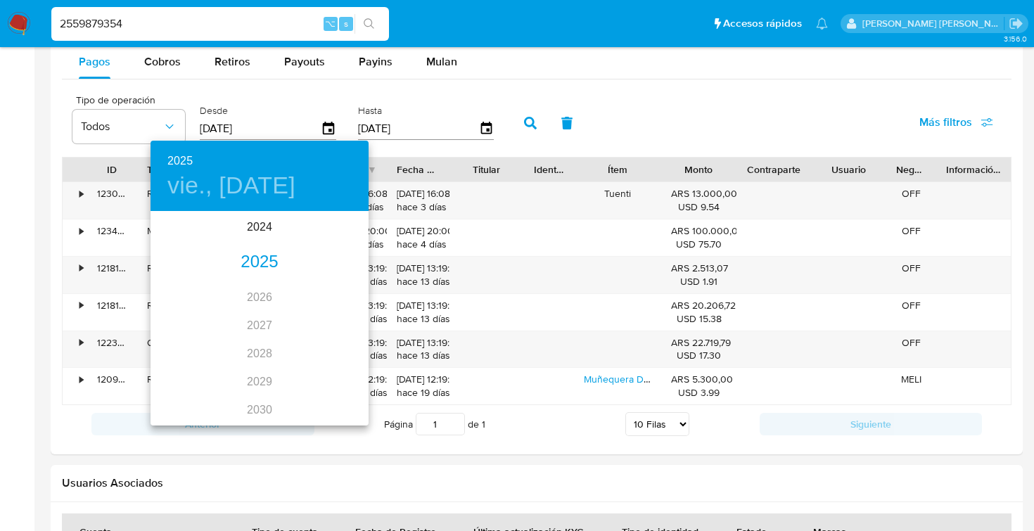
click at [273, 261] on div "2025" at bounding box center [260, 262] width 218 height 28
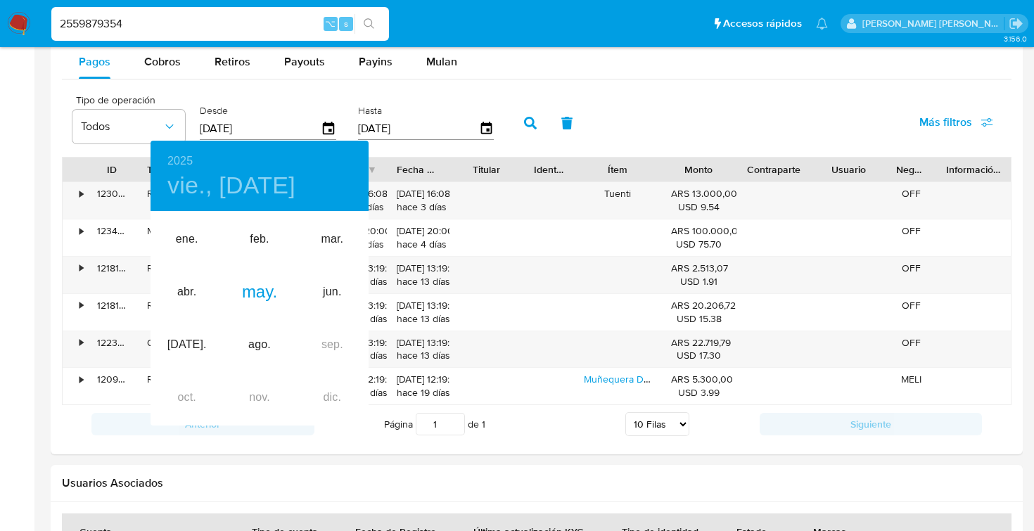
click at [483, 129] on div at bounding box center [517, 265] width 1034 height 531
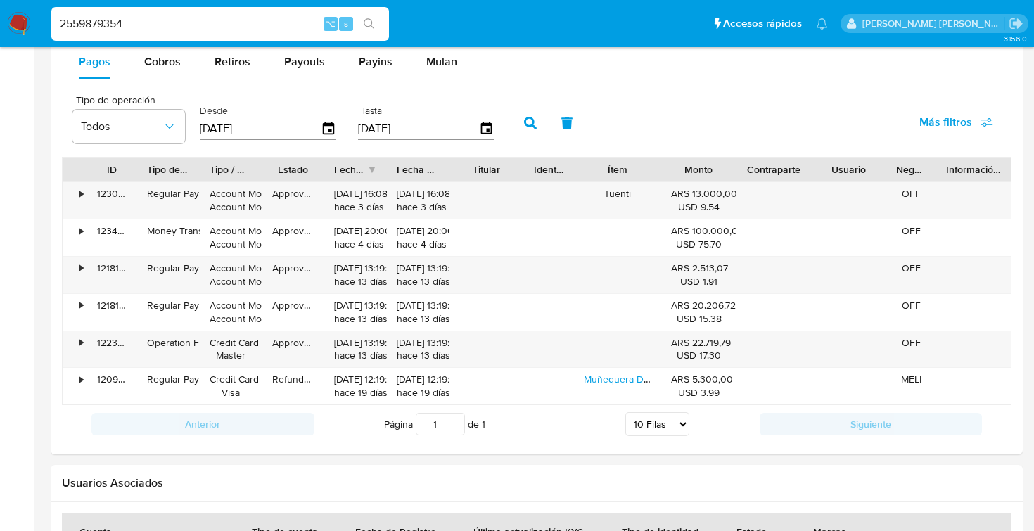
click at [483, 129] on icon "button" at bounding box center [485, 128] width 11 height 13
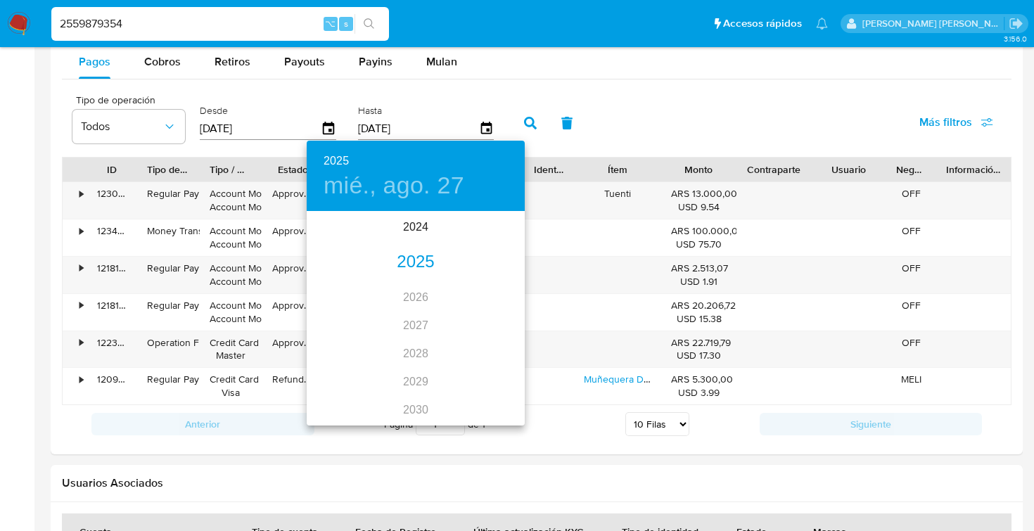
click at [404, 260] on div "2025" at bounding box center [416, 262] width 218 height 28
click at [420, 353] on div "ago." at bounding box center [415, 345] width 72 height 53
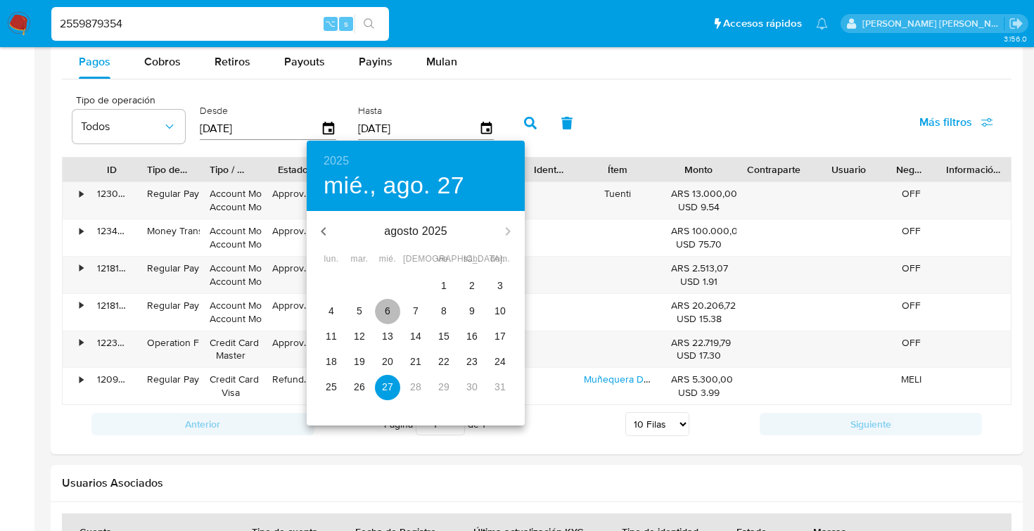
click at [392, 315] on span "6" at bounding box center [387, 311] width 25 height 14
type input "06/08/2025"
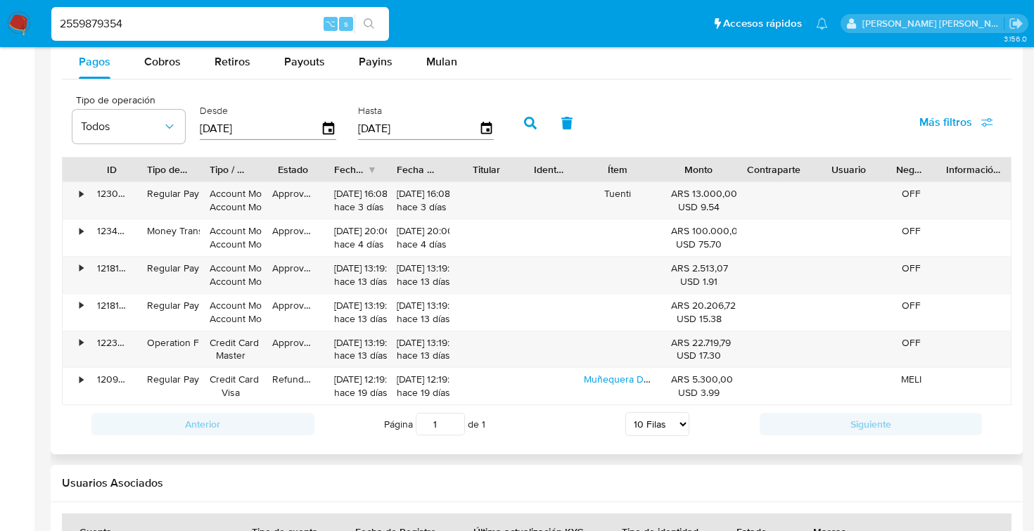
click at [530, 125] on icon "button" at bounding box center [530, 123] width 13 height 13
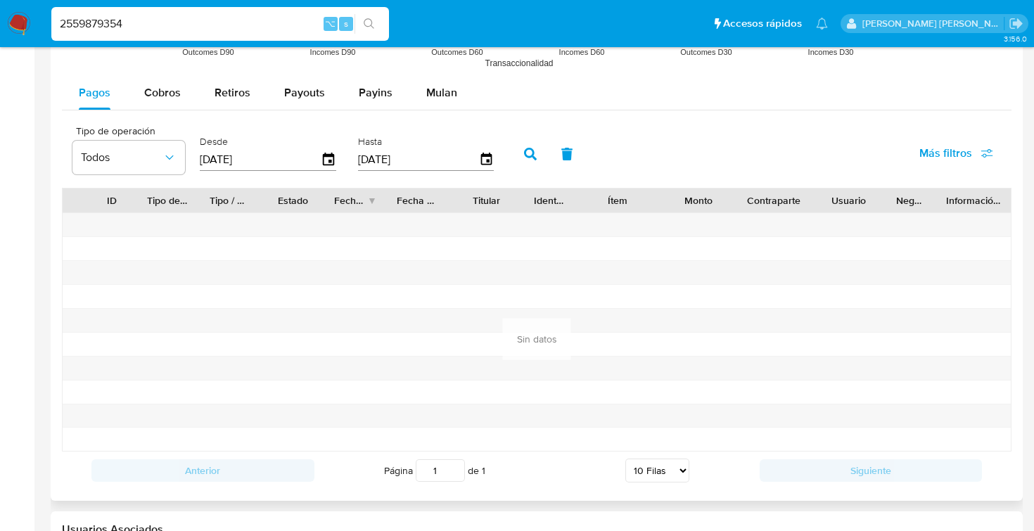
scroll to position [1232, 0]
click at [326, 162] on icon "button" at bounding box center [329, 158] width 25 height 25
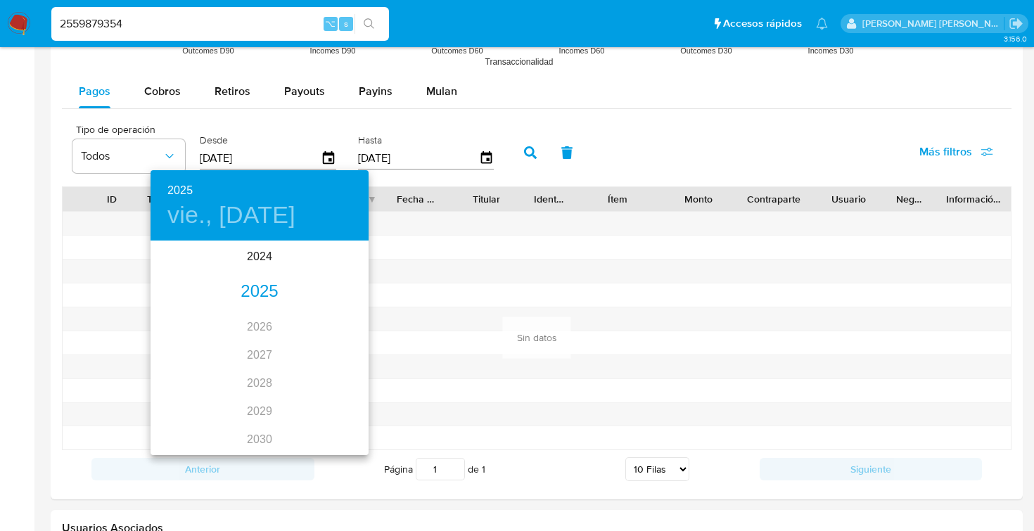
click at [270, 298] on div "2025" at bounding box center [260, 292] width 218 height 28
click at [253, 374] on div "ago." at bounding box center [259, 374] width 72 height 53
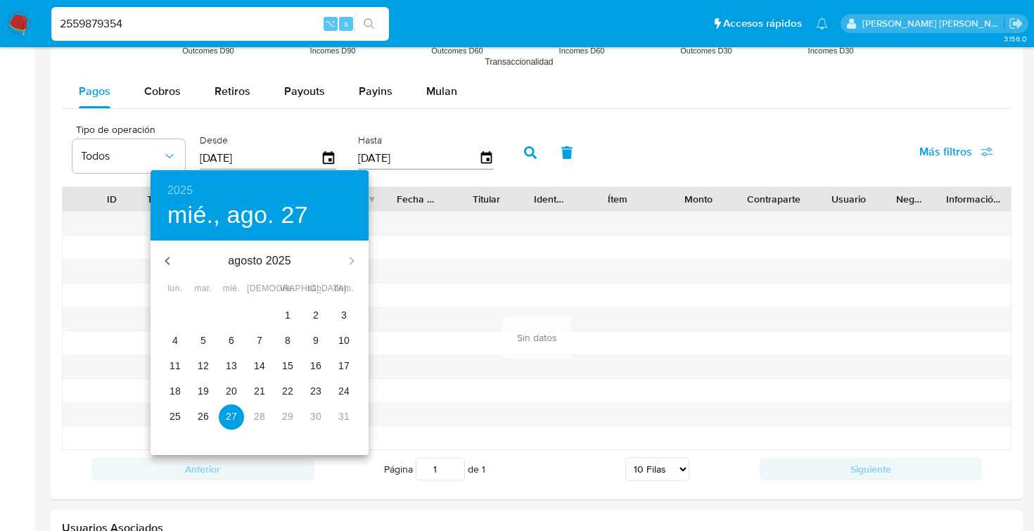
click at [289, 317] on p "1" at bounding box center [288, 315] width 6 height 14
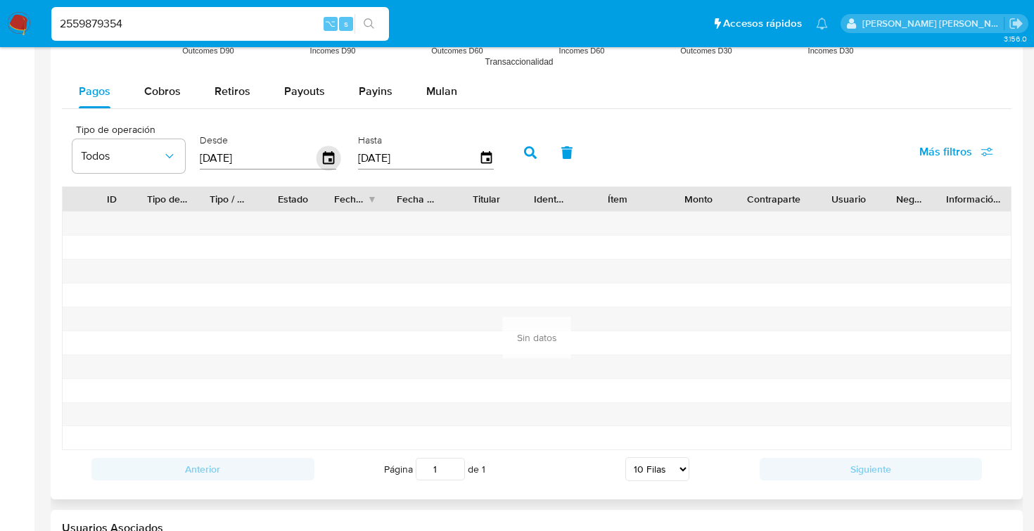
click at [324, 160] on icon "button" at bounding box center [329, 158] width 25 height 25
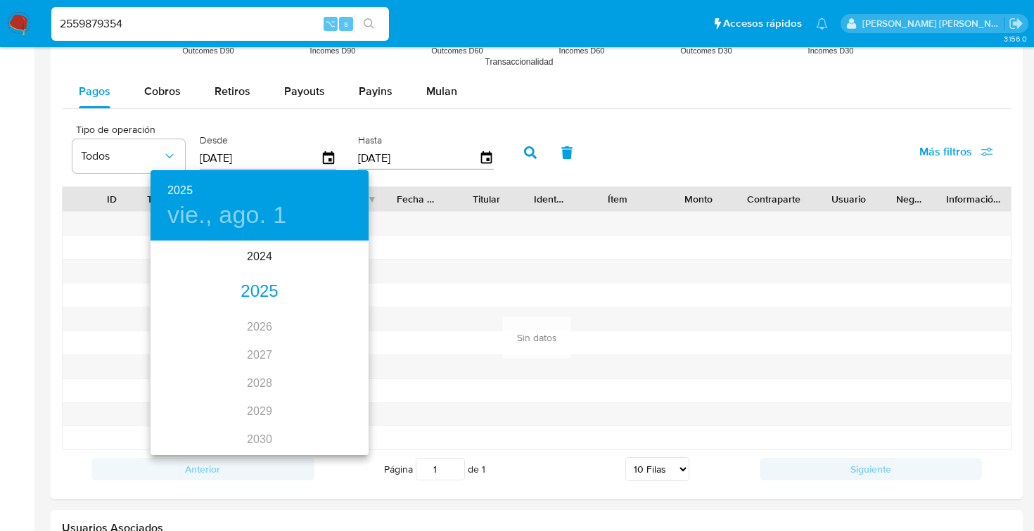
click at [271, 293] on div "2025" at bounding box center [260, 292] width 218 height 28
click at [260, 370] on div "ago." at bounding box center [259, 374] width 72 height 53
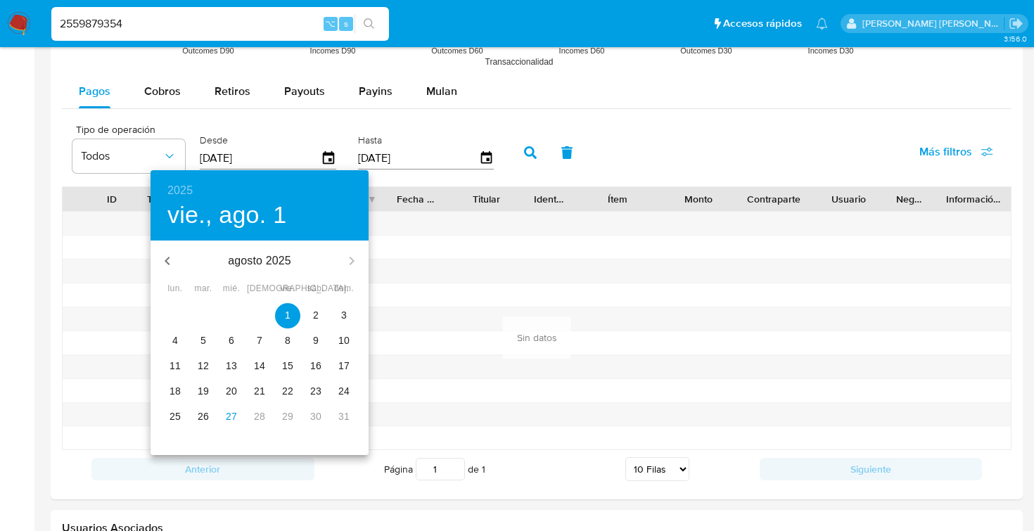
click at [233, 344] on p "6" at bounding box center [232, 340] width 6 height 14
type input "06/08/2025"
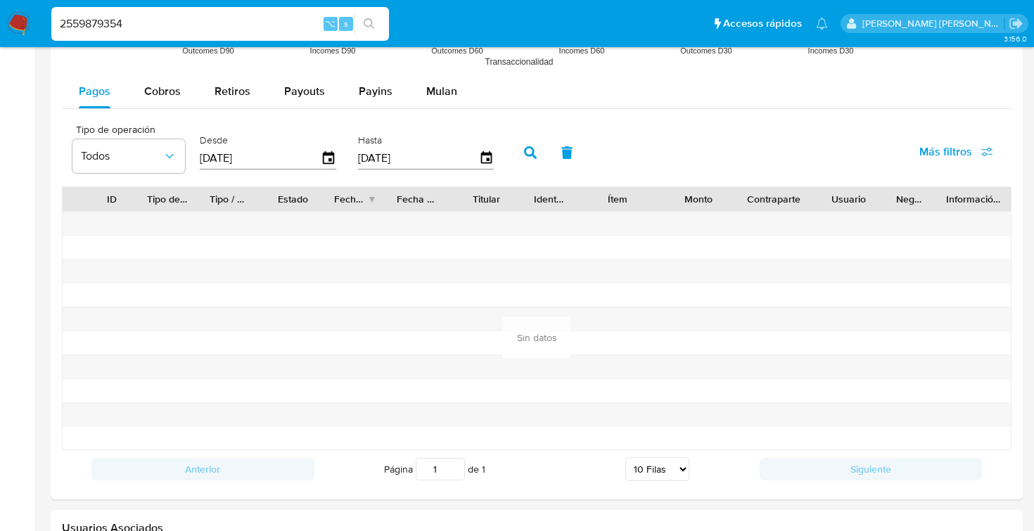
click at [524, 154] on icon "button" at bounding box center [530, 152] width 13 height 13
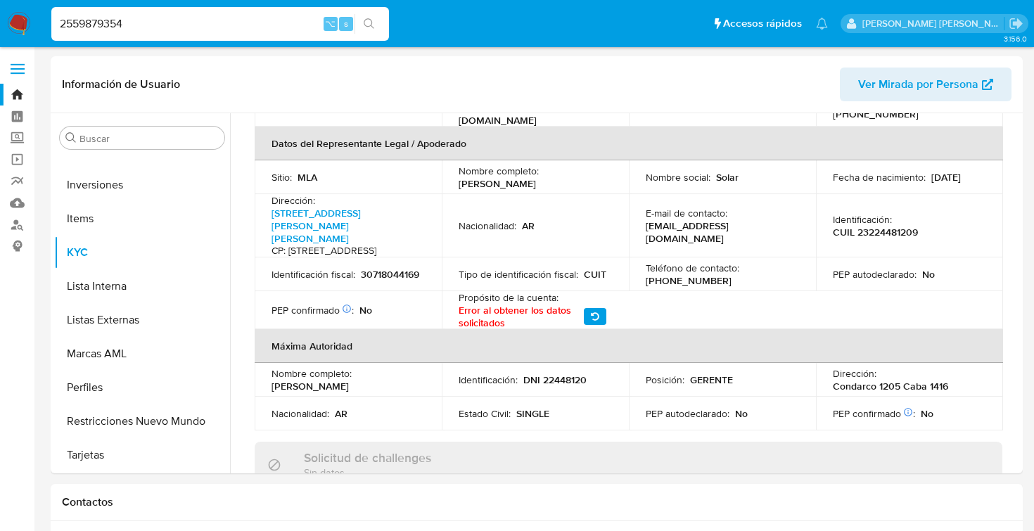
scroll to position [0, 0]
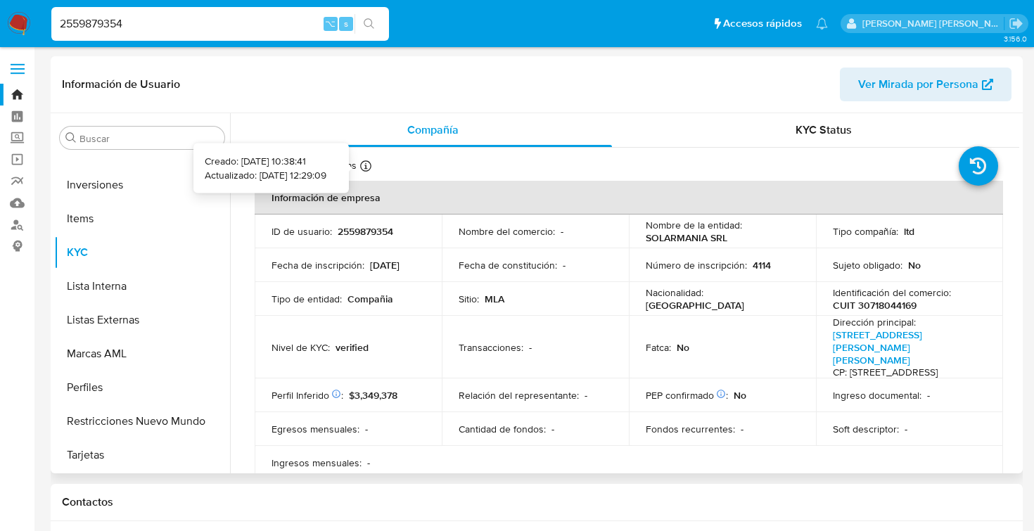
click at [366, 165] on icon at bounding box center [365, 165] width 11 height 11
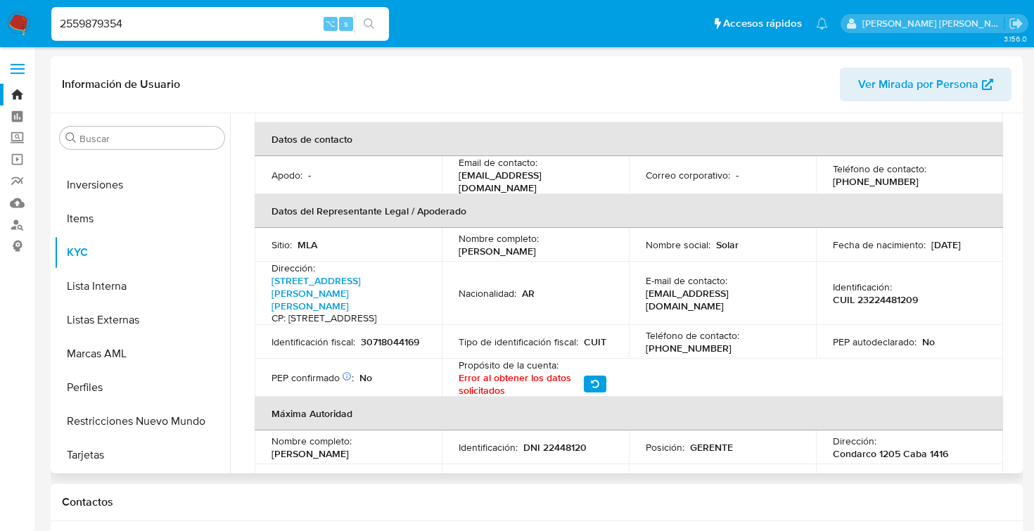
scroll to position [359, 0]
drag, startPoint x: 136, startPoint y: 23, endPoint x: 42, endPoint y: 13, distance: 94.8
click at [42, 13] on nav "Pausado Ver notificaciones 2559879354 ⌥ s Accesos rápidos Presiona las siguient…" at bounding box center [517, 23] width 1034 height 47
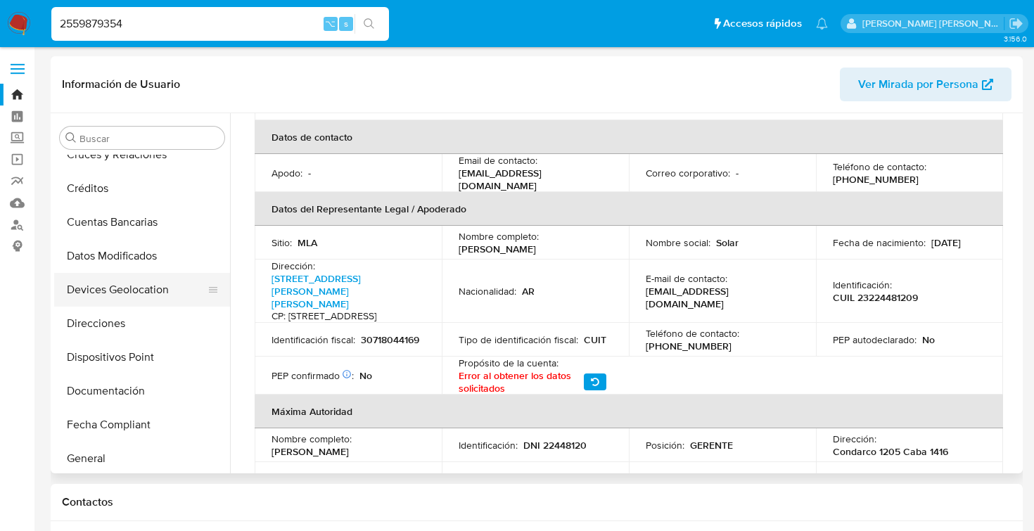
scroll to position [141, 0]
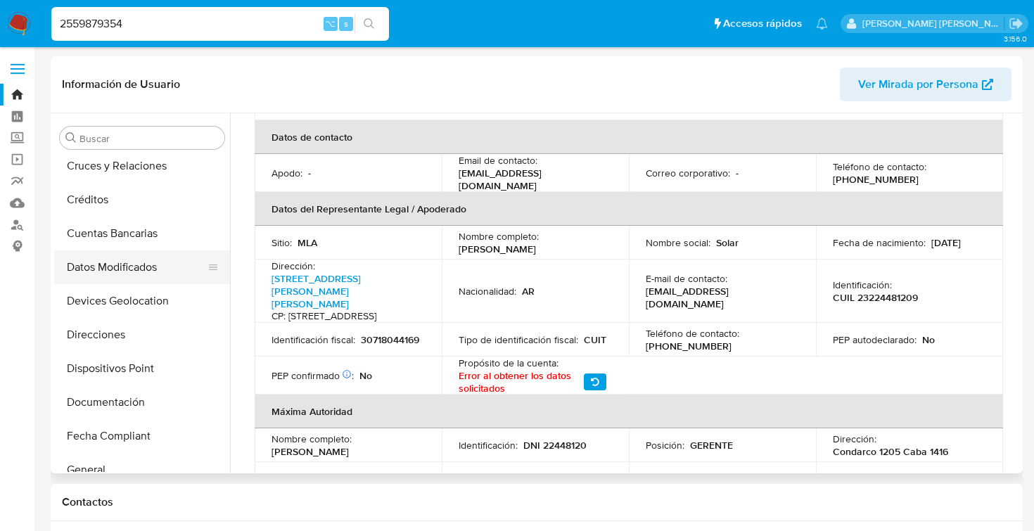
click at [120, 268] on button "Datos Modificados" at bounding box center [136, 267] width 165 height 34
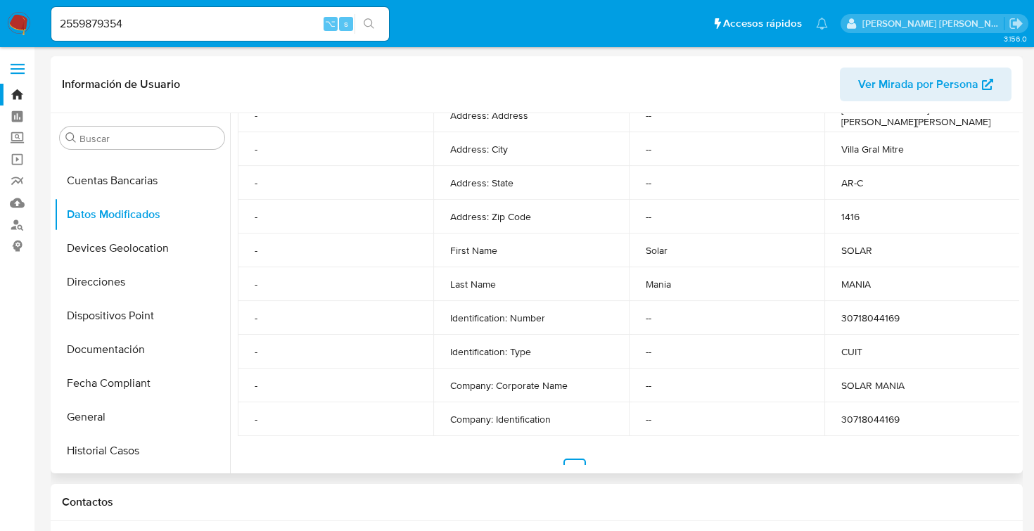
scroll to position [299, 0]
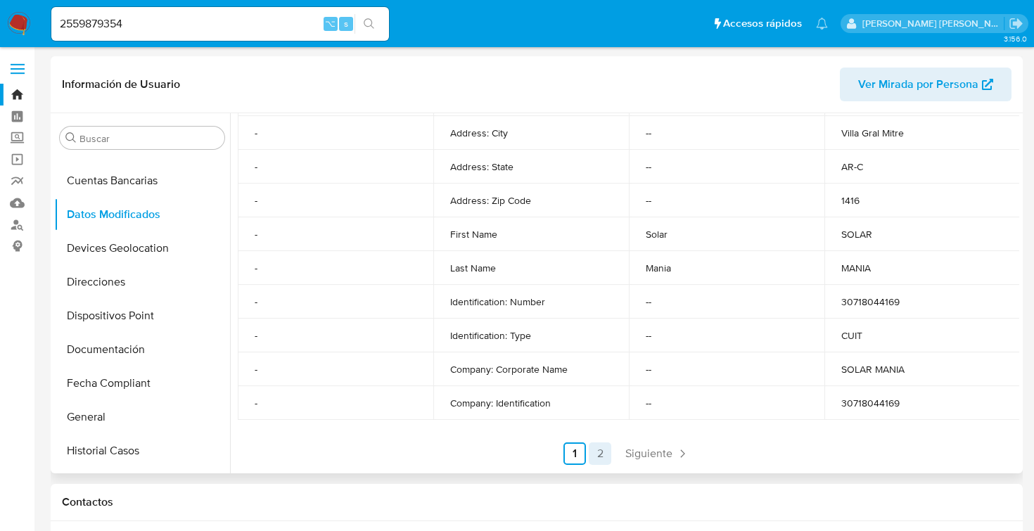
click at [594, 454] on link "2" at bounding box center [600, 453] width 23 height 23
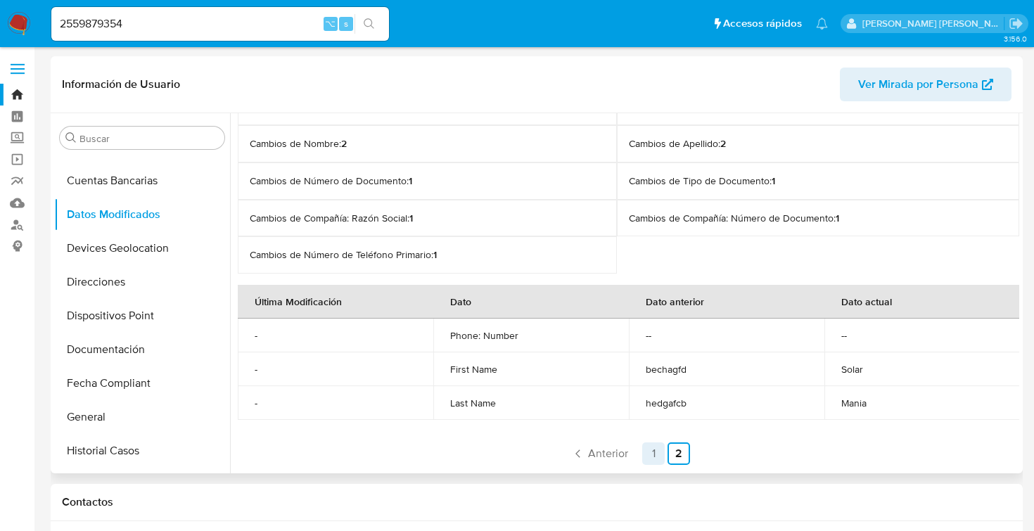
click at [656, 455] on link "1" at bounding box center [653, 453] width 23 height 23
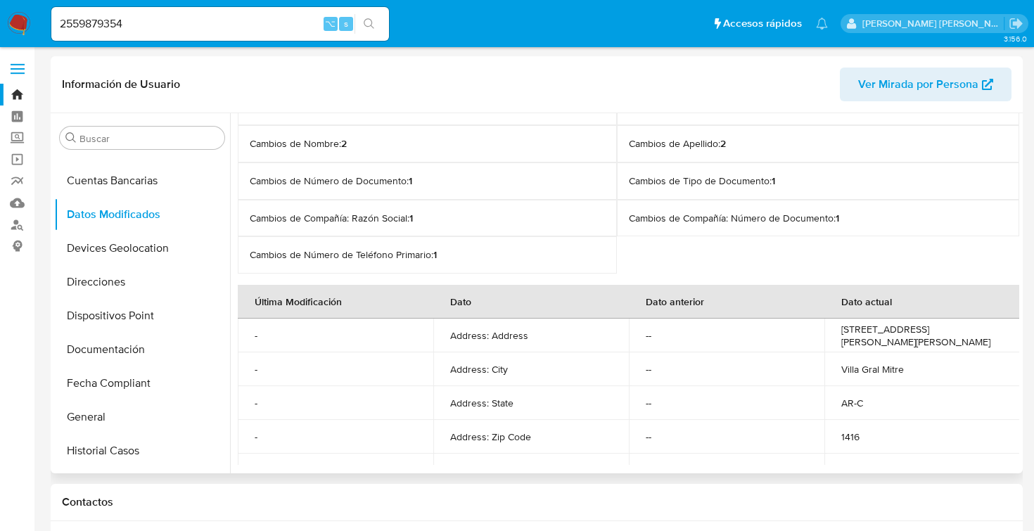
click at [886, 87] on span "Ver Mirada por Persona" at bounding box center [918, 85] width 120 height 34
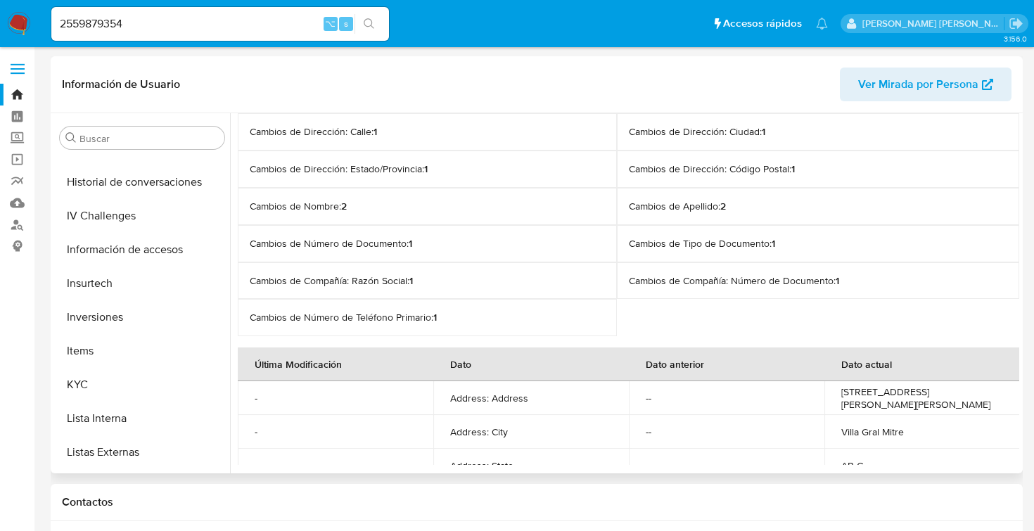
scroll to position [571, 0]
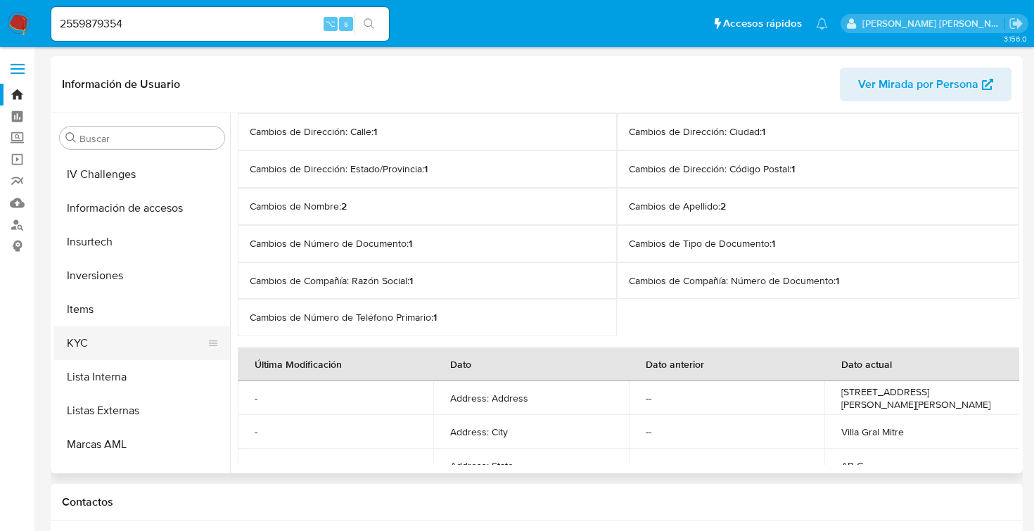
click at [110, 341] on button "KYC" at bounding box center [136, 343] width 165 height 34
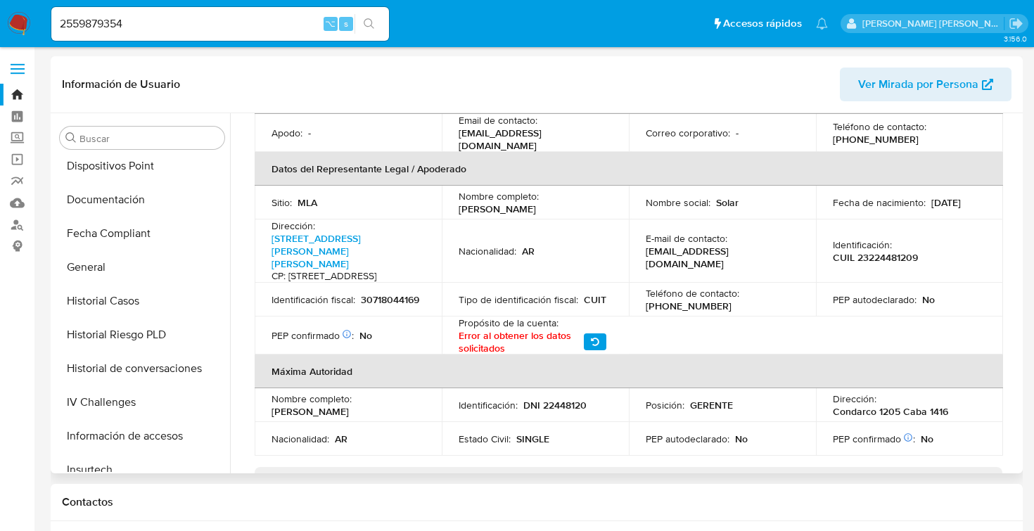
scroll to position [0, 0]
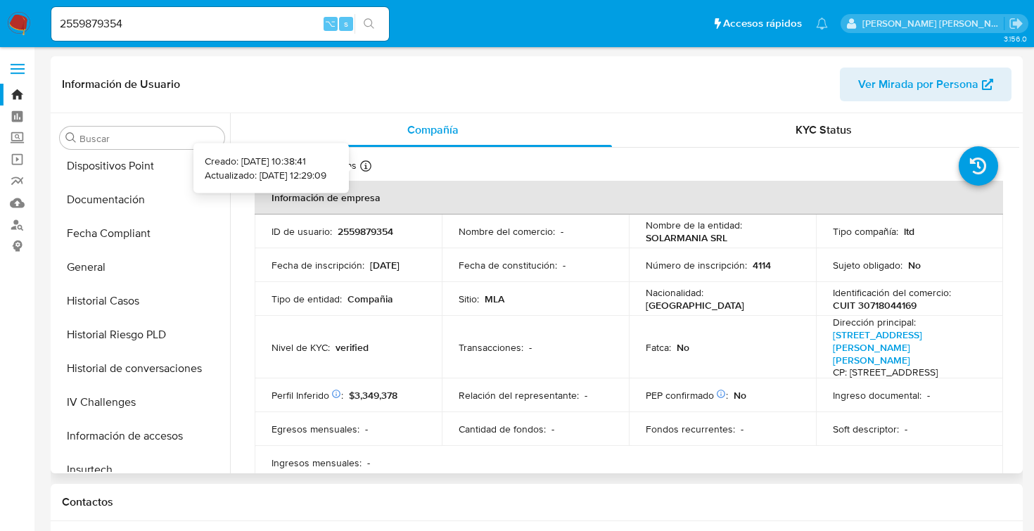
click at [369, 165] on icon at bounding box center [365, 165] width 11 height 11
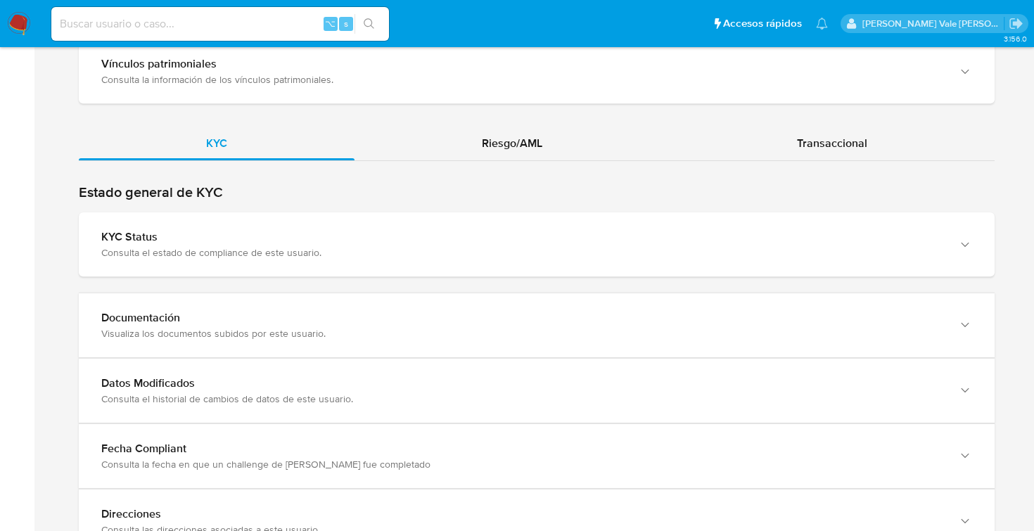
scroll to position [1432, 0]
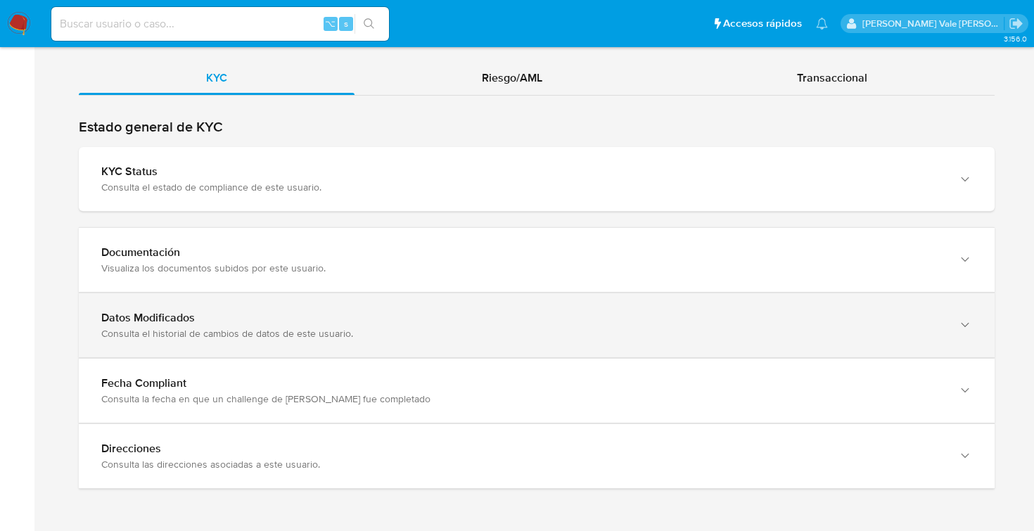
click at [219, 319] on div "Datos Modificados" at bounding box center [522, 318] width 843 height 14
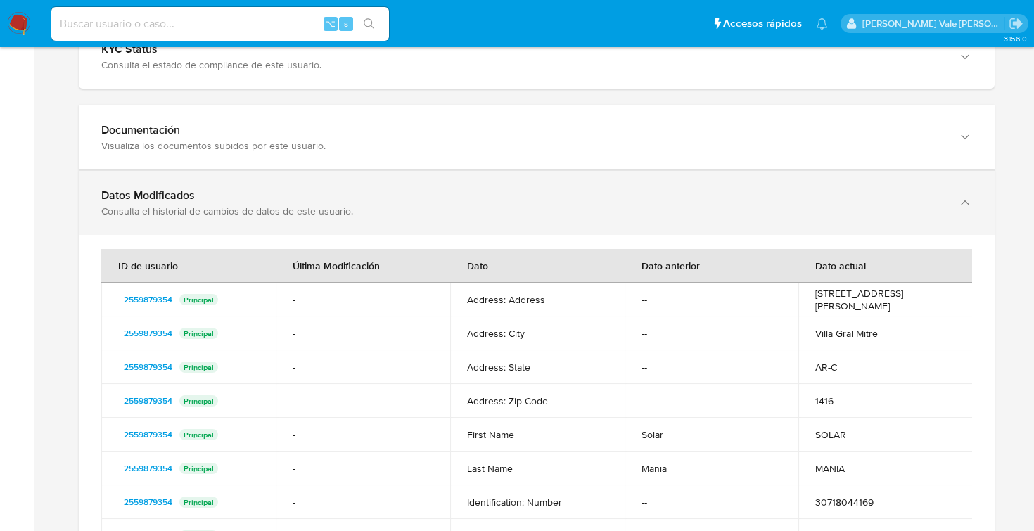
scroll to position [250, 0]
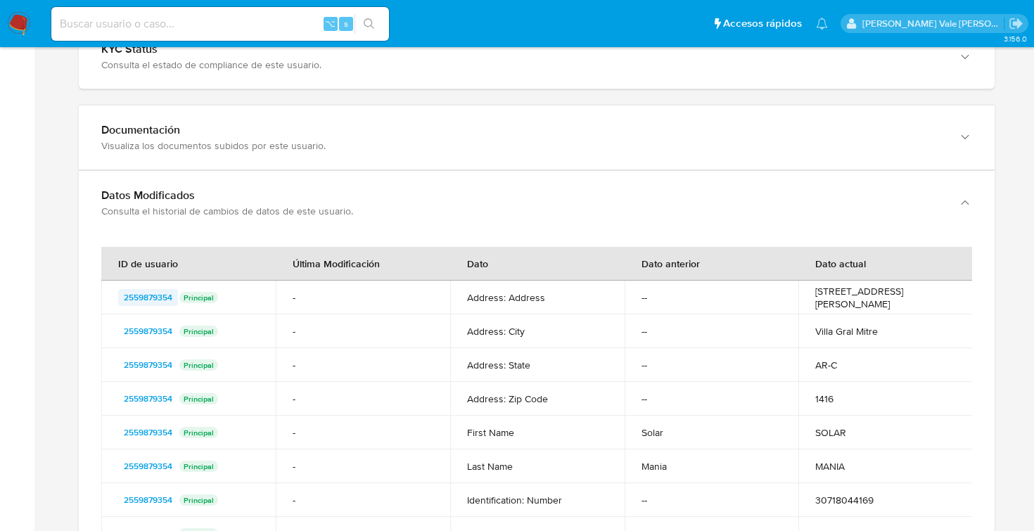
click at [153, 298] on span "2559879354" at bounding box center [148, 297] width 49 height 17
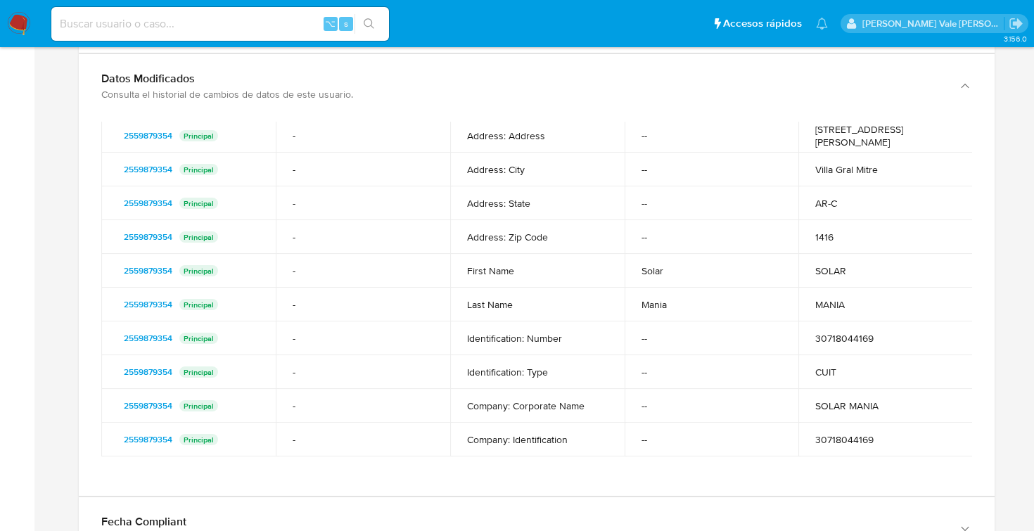
scroll to position [288, 0]
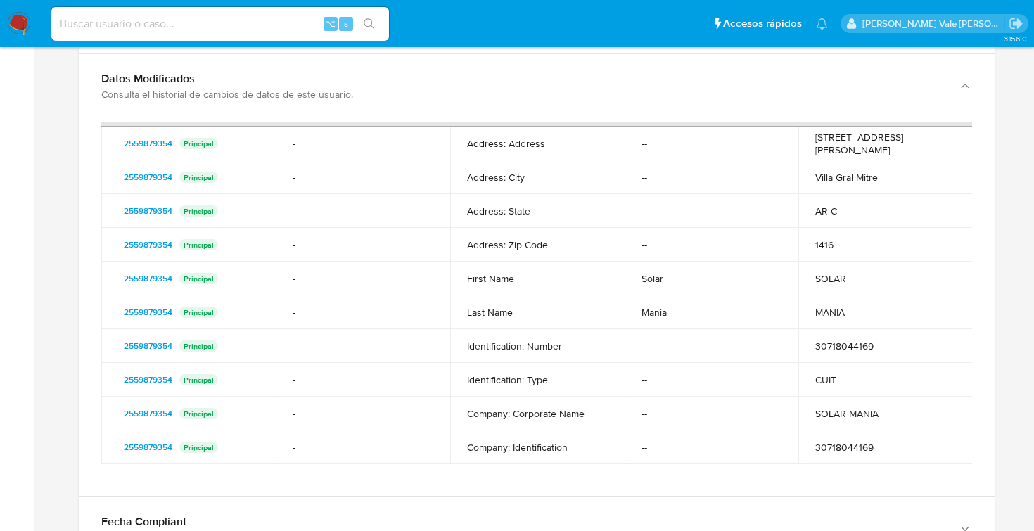
click at [206, 448] on p "Principal" at bounding box center [198, 447] width 39 height 11
click at [158, 447] on span "2559879354" at bounding box center [148, 447] width 49 height 17
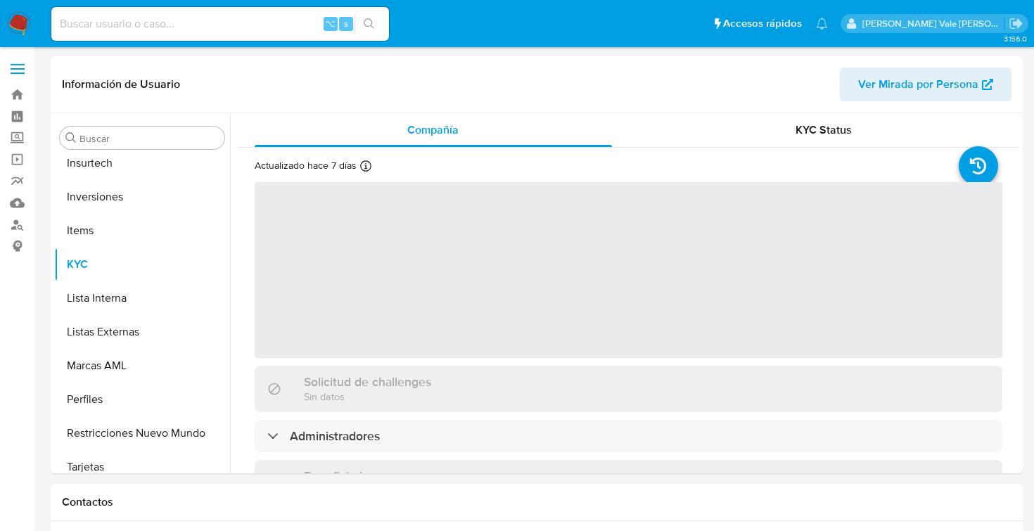
scroll to position [662, 0]
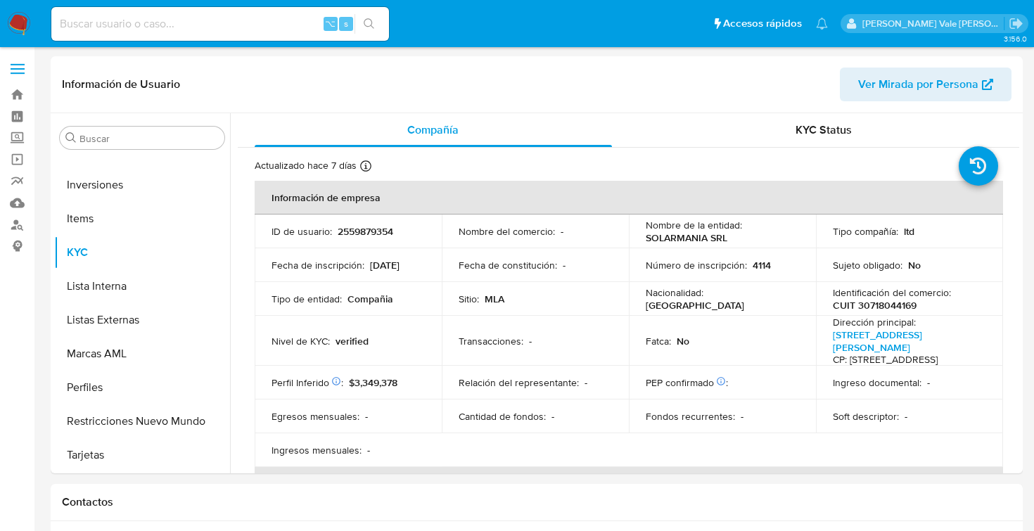
select select "10"
click at [364, 167] on icon at bounding box center [365, 165] width 11 height 11
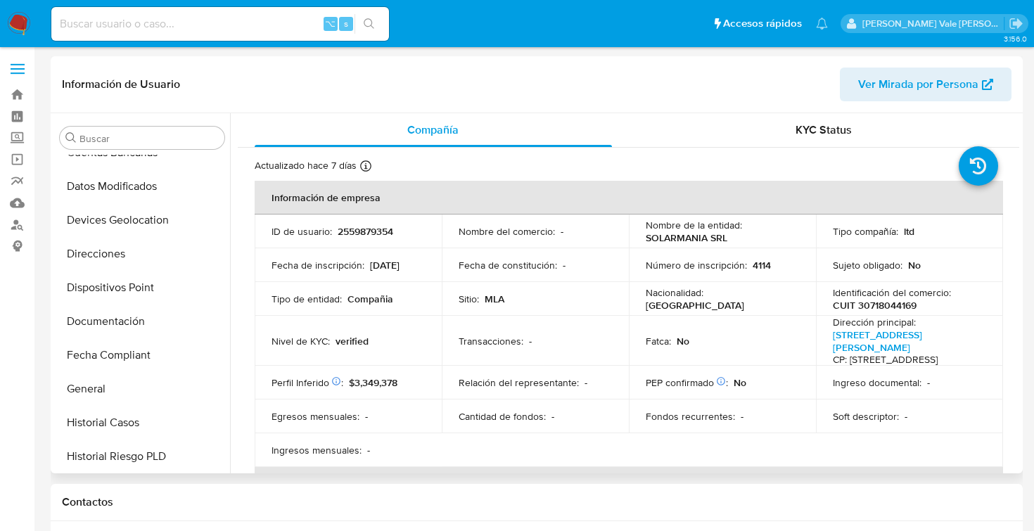
scroll to position [163, 0]
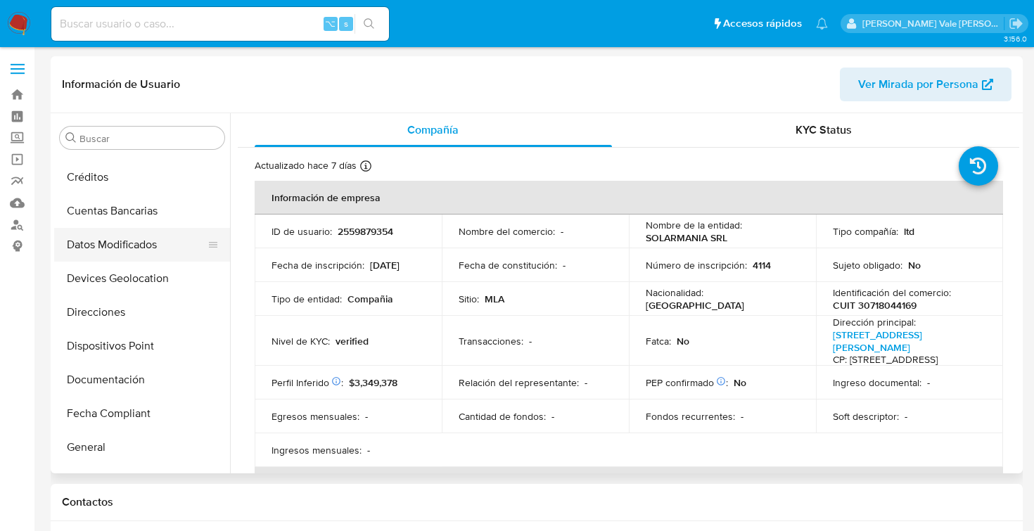
click at [113, 249] on button "Datos Modificados" at bounding box center [136, 245] width 165 height 34
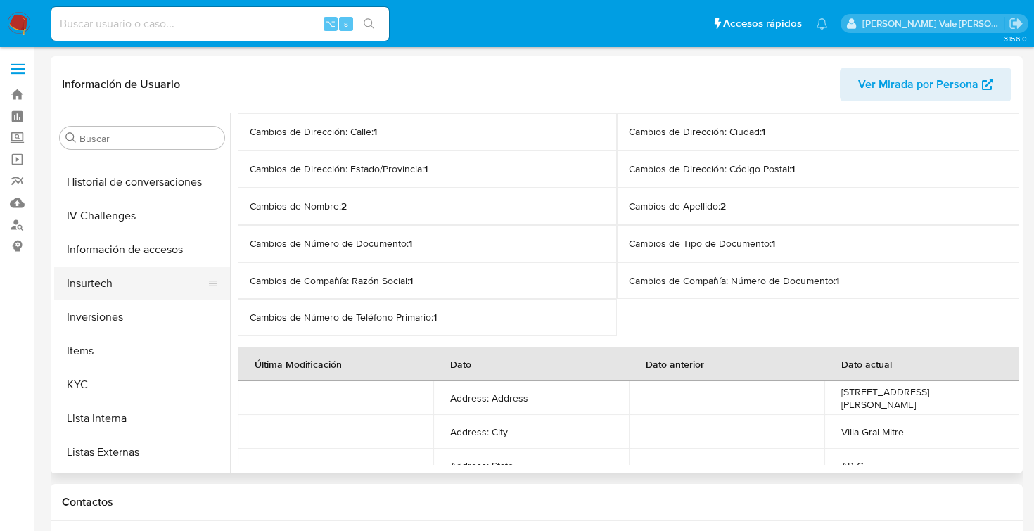
scroll to position [551, 0]
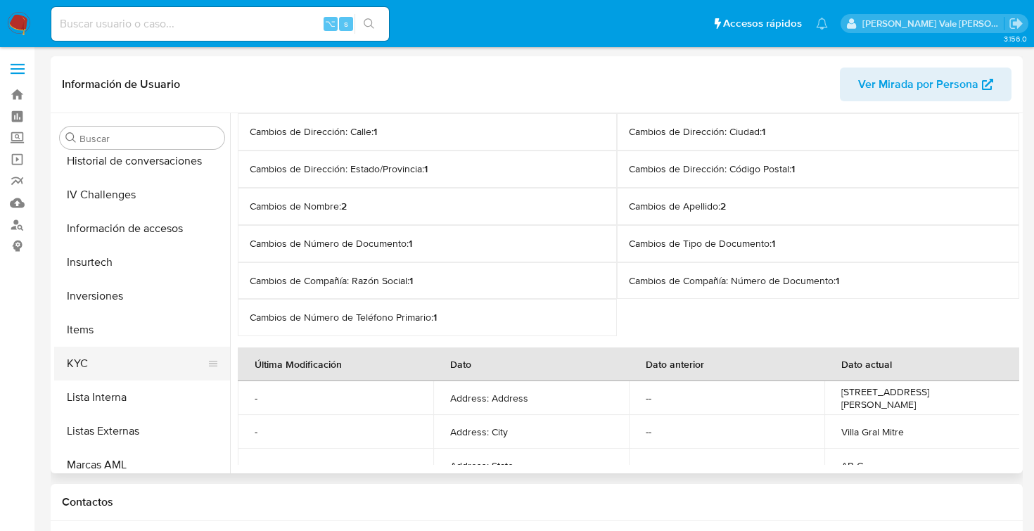
click at [94, 361] on button "KYC" at bounding box center [136, 364] width 165 height 34
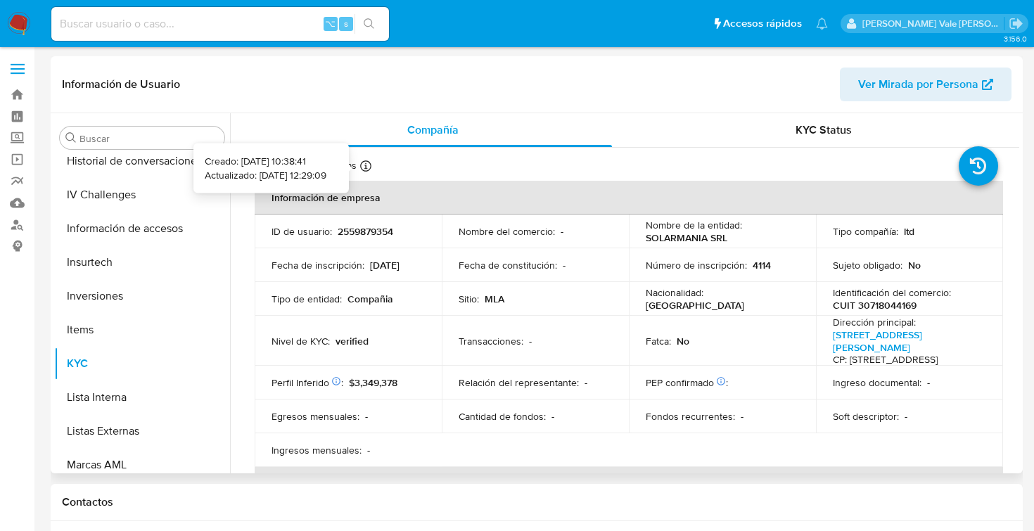
click at [365, 164] on icon at bounding box center [365, 165] width 11 height 11
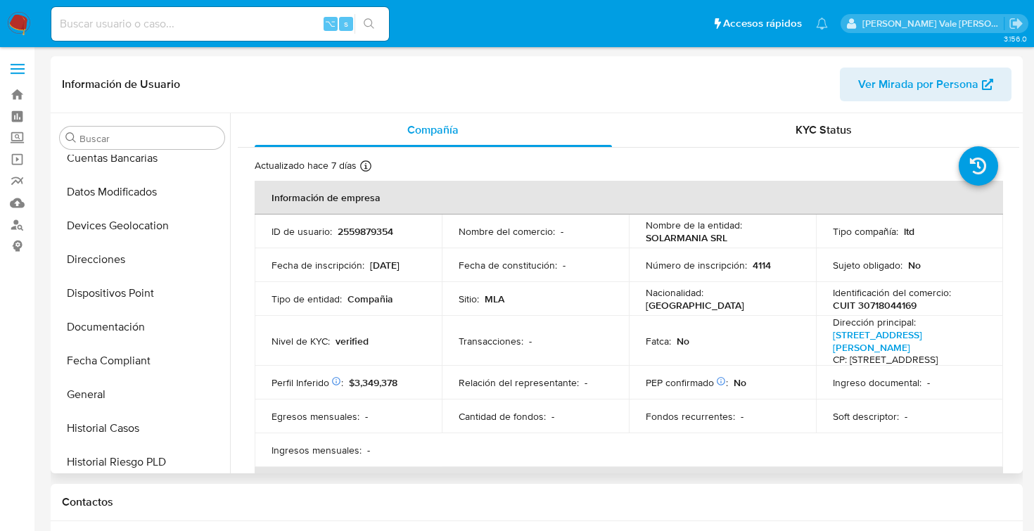
scroll to position [177, 0]
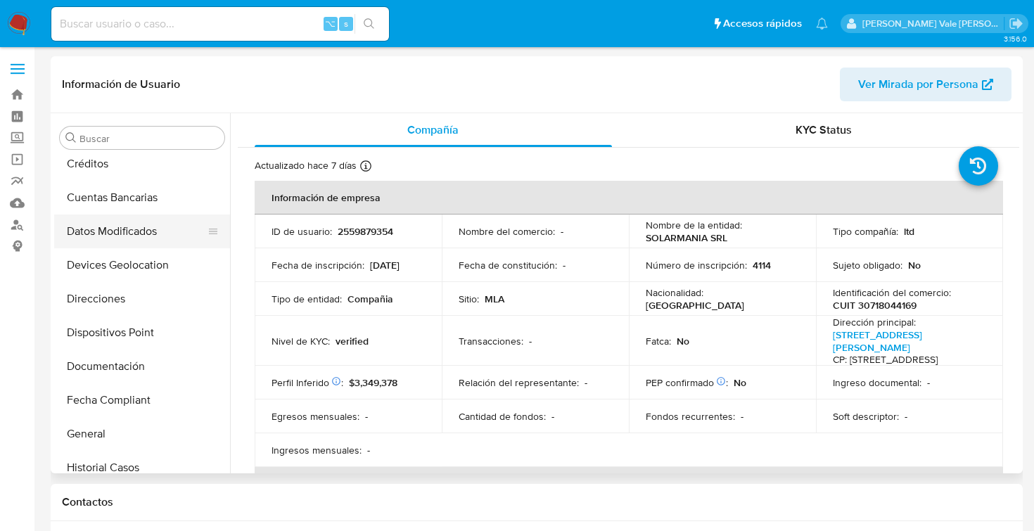
click at [147, 241] on button "Datos Modificados" at bounding box center [136, 232] width 165 height 34
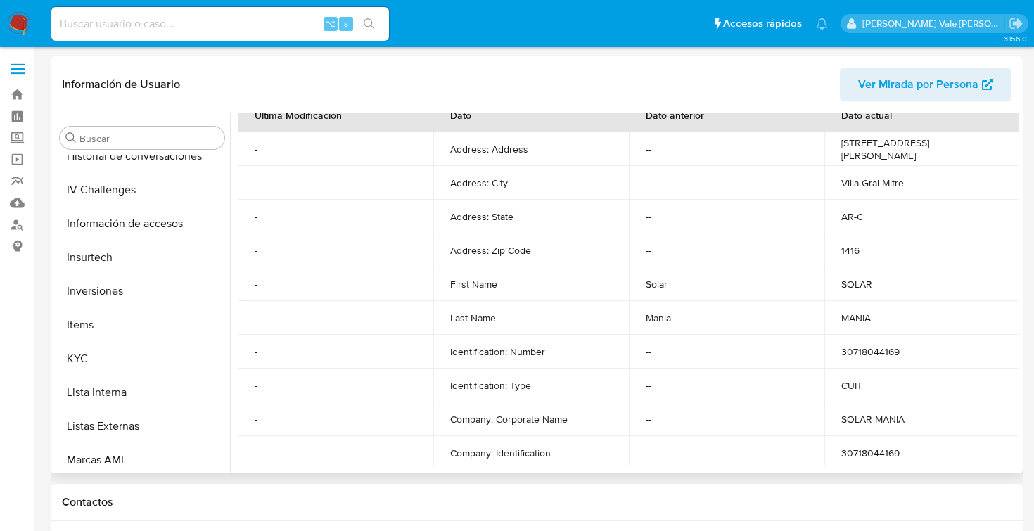
scroll to position [573, 0]
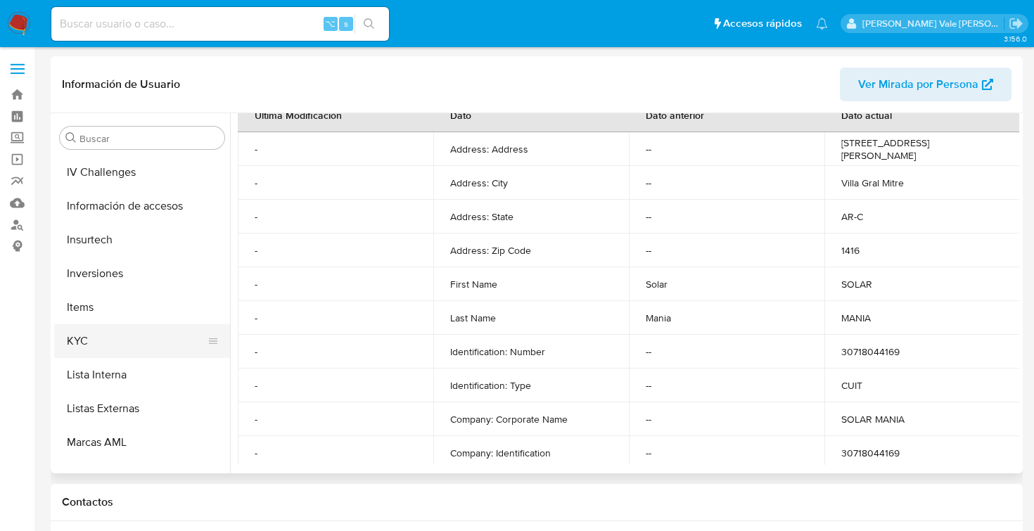
click at [93, 340] on button "KYC" at bounding box center [136, 341] width 165 height 34
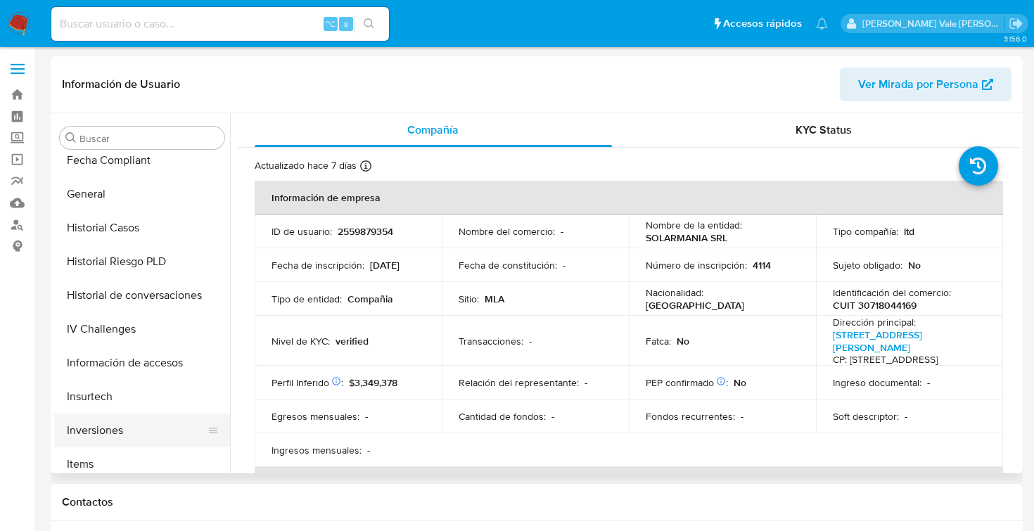
scroll to position [417, 0]
click at [116, 206] on button "General" at bounding box center [136, 194] width 165 height 34
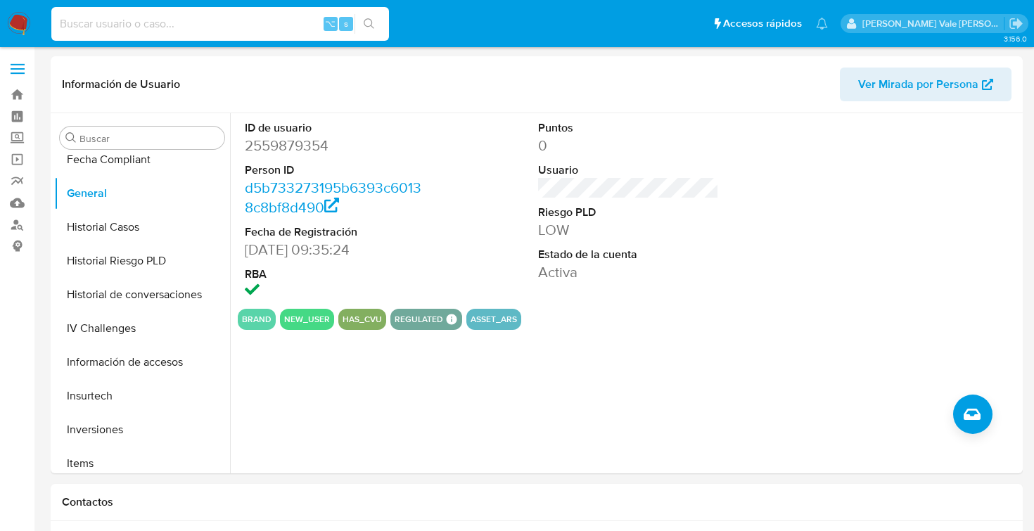
click at [160, 28] on input at bounding box center [220, 24] width 338 height 18
paste input "2596195384"
type input "2596195384"
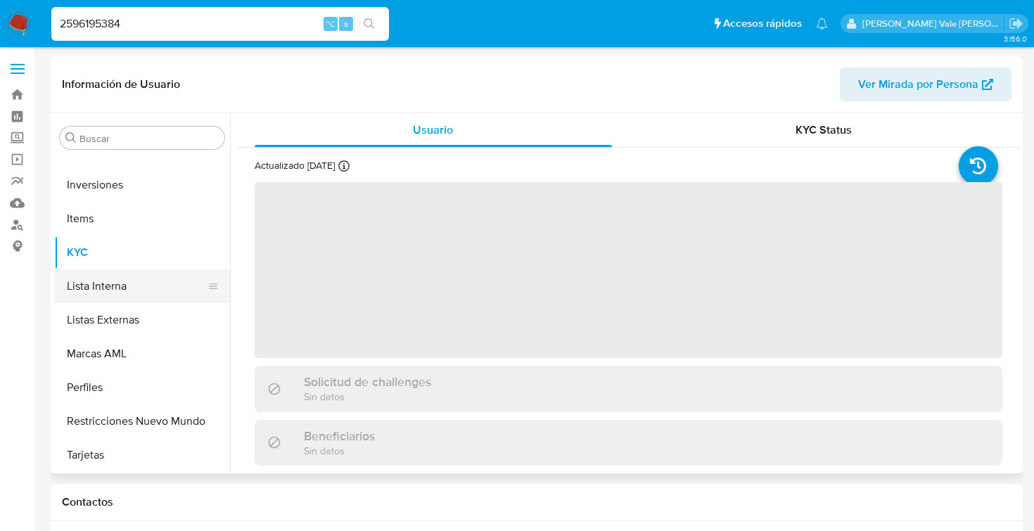
scroll to position [347, 0]
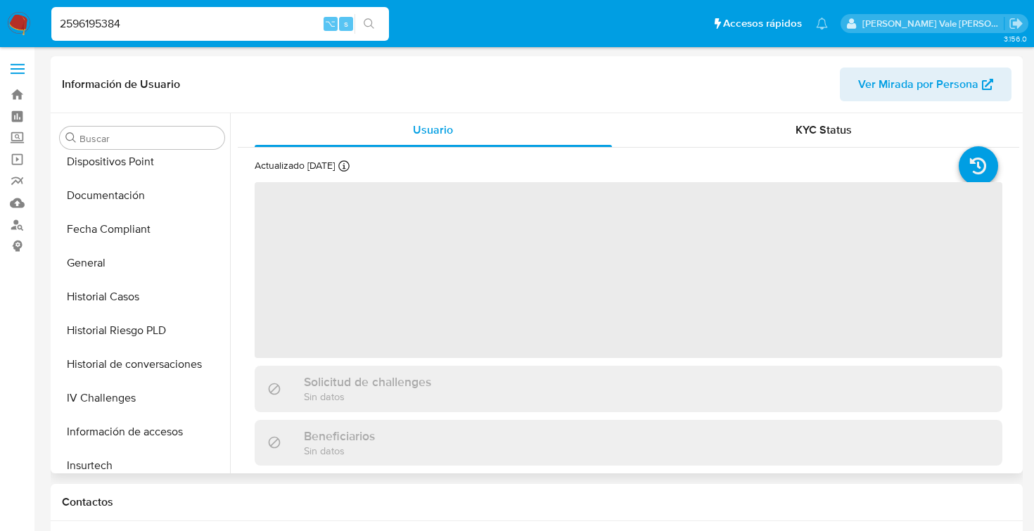
select select "10"
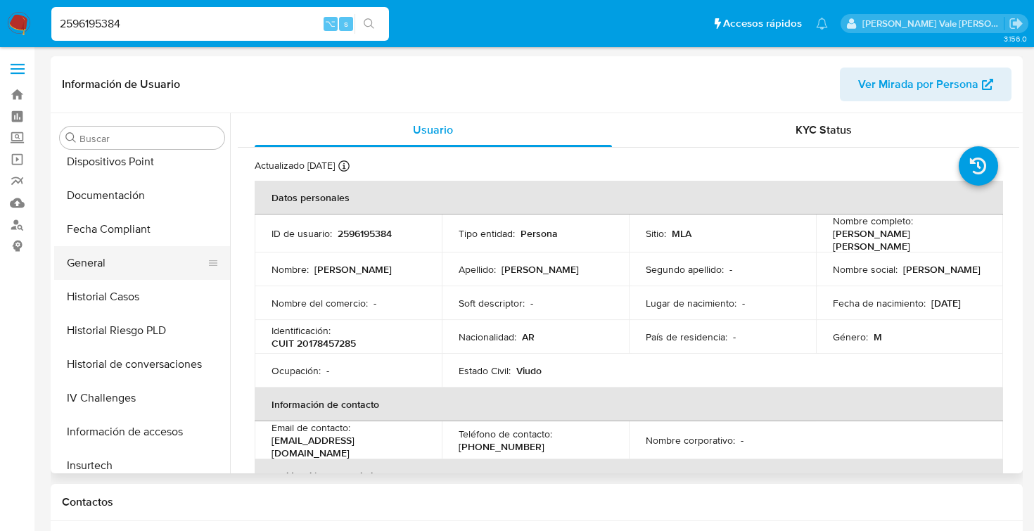
click at [119, 266] on button "General" at bounding box center [136, 263] width 165 height 34
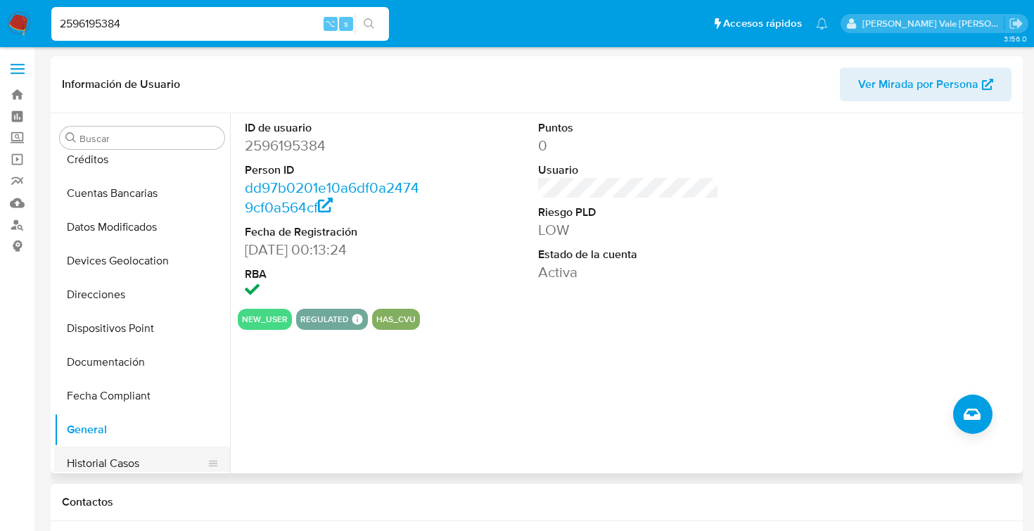
scroll to position [179, 0]
click at [146, 226] on button "Datos Modificados" at bounding box center [136, 229] width 165 height 34
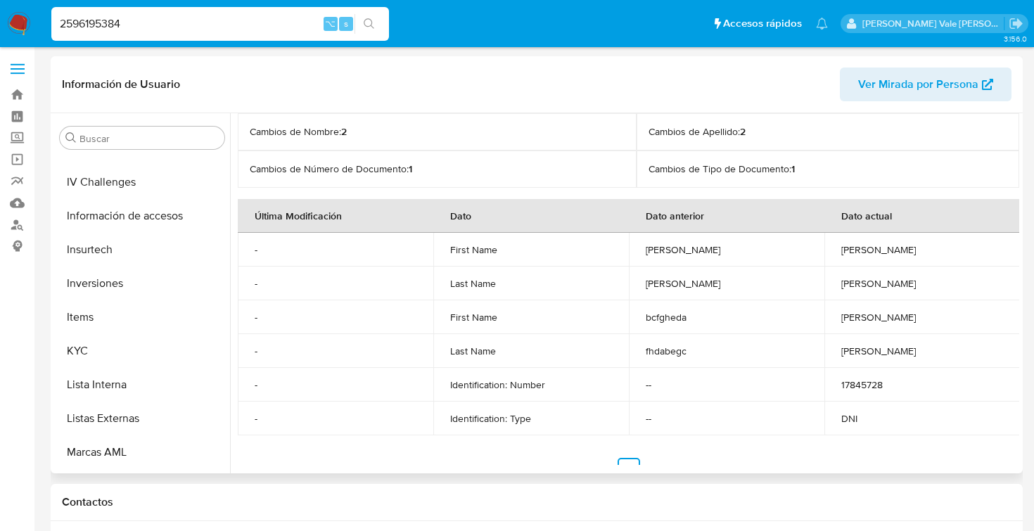
scroll to position [601, 0]
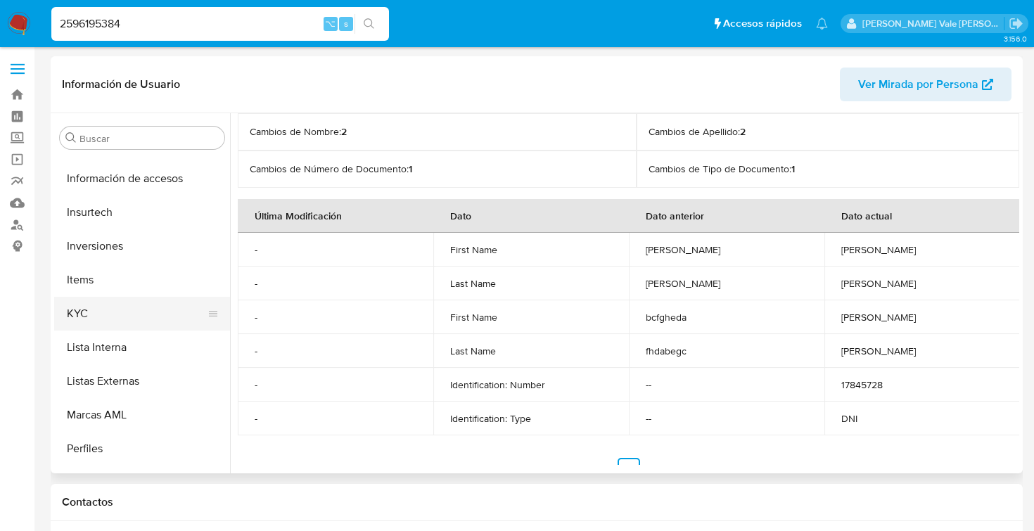
click at [94, 306] on button "KYC" at bounding box center [136, 314] width 165 height 34
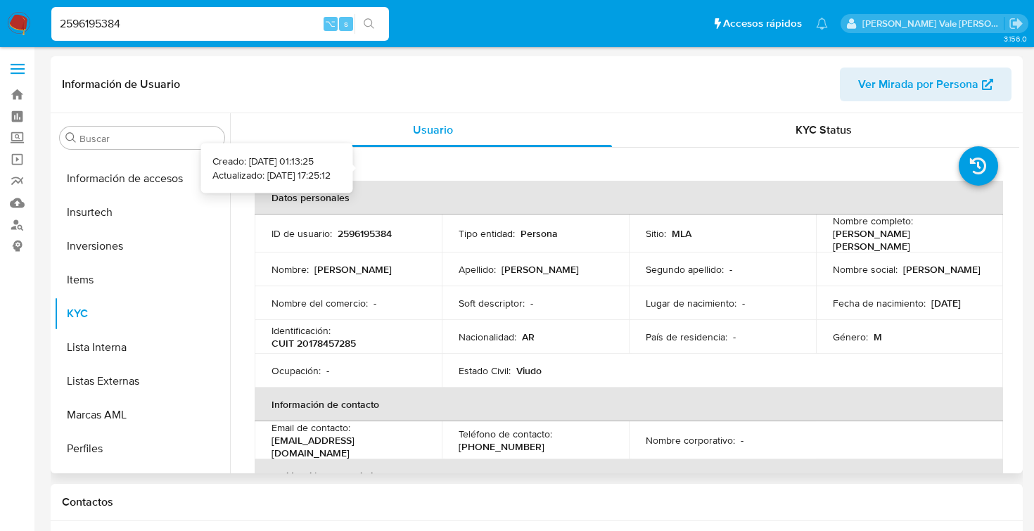
click at [350, 170] on icon at bounding box center [343, 165] width 11 height 11
click at [350, 168] on icon at bounding box center [343, 165] width 11 height 11
click at [356, 233] on p "2596195384" at bounding box center [365, 233] width 54 height 13
copy p "2596195384"
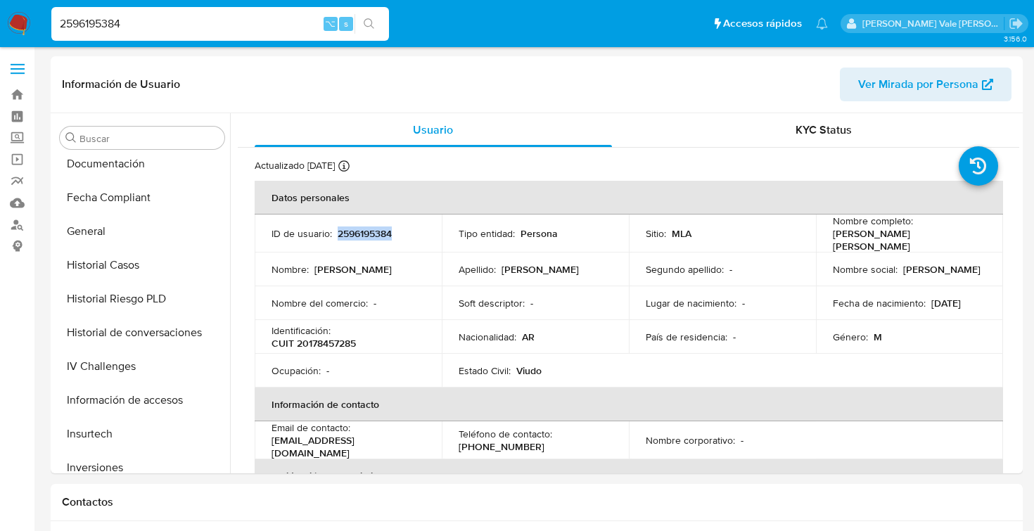
scroll to position [392, 0]
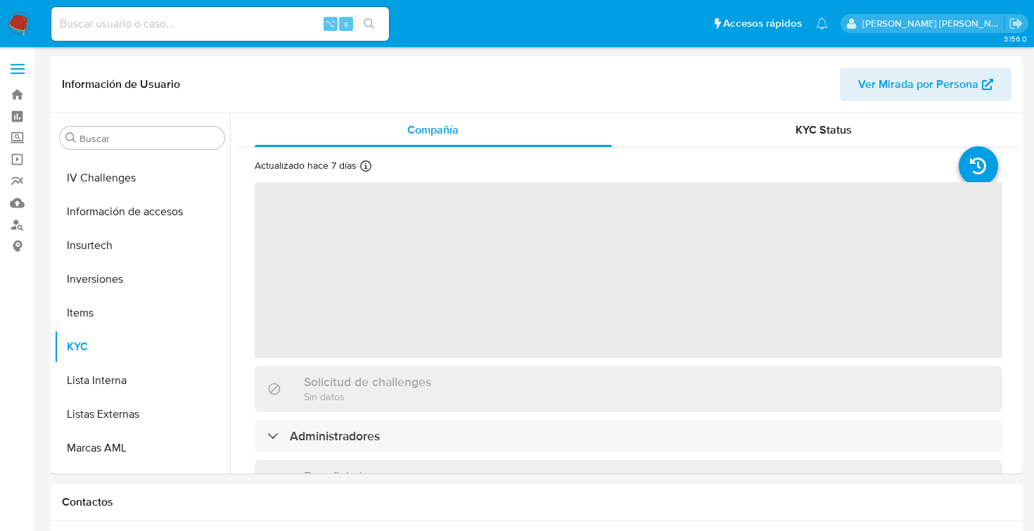
scroll to position [662, 0]
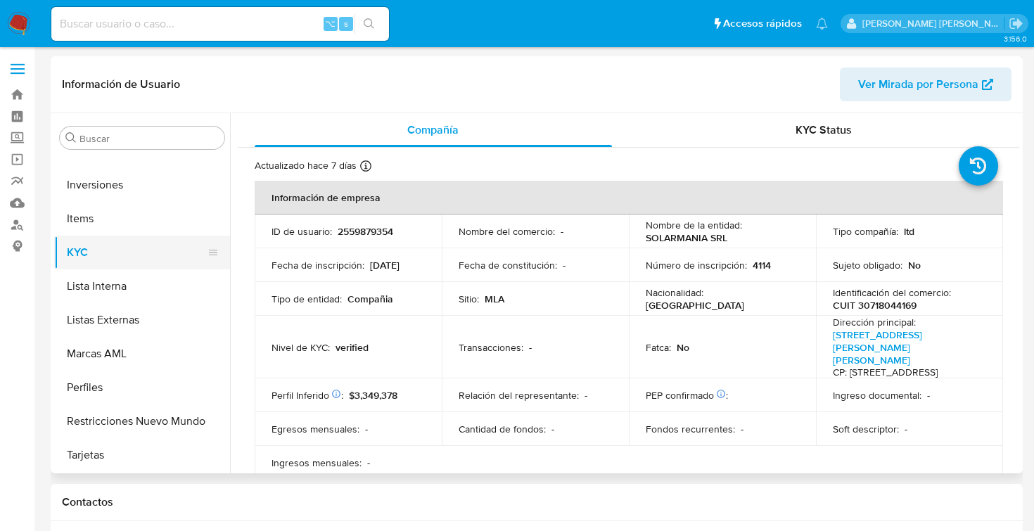
select select "10"
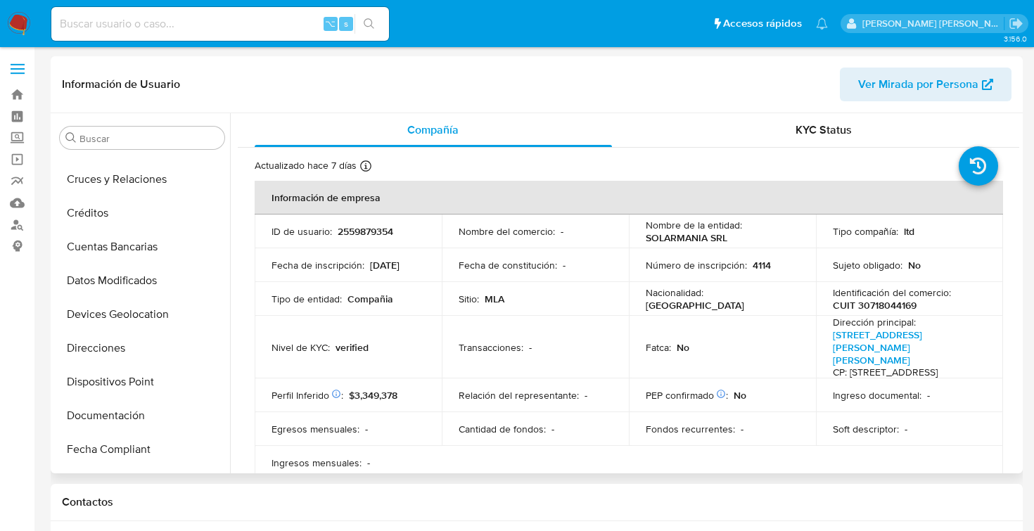
scroll to position [125, 0]
click at [98, 279] on button "Datos Modificados" at bounding box center [136, 283] width 165 height 34
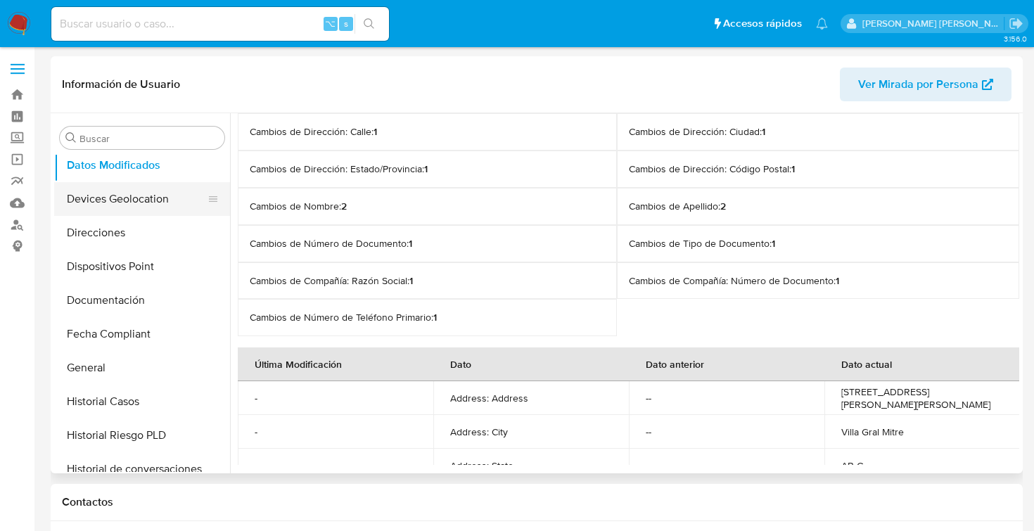
scroll to position [267, 0]
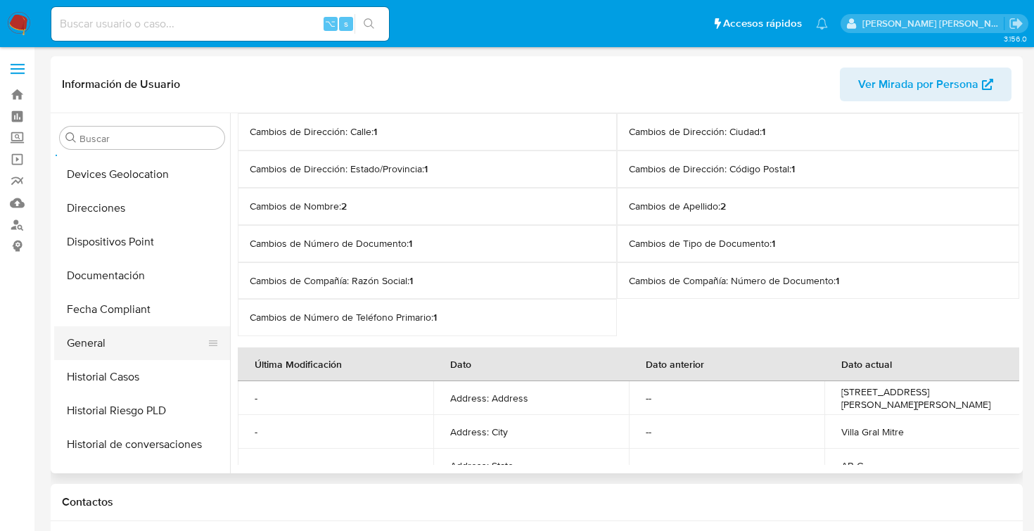
click at [115, 338] on button "General" at bounding box center [136, 343] width 165 height 34
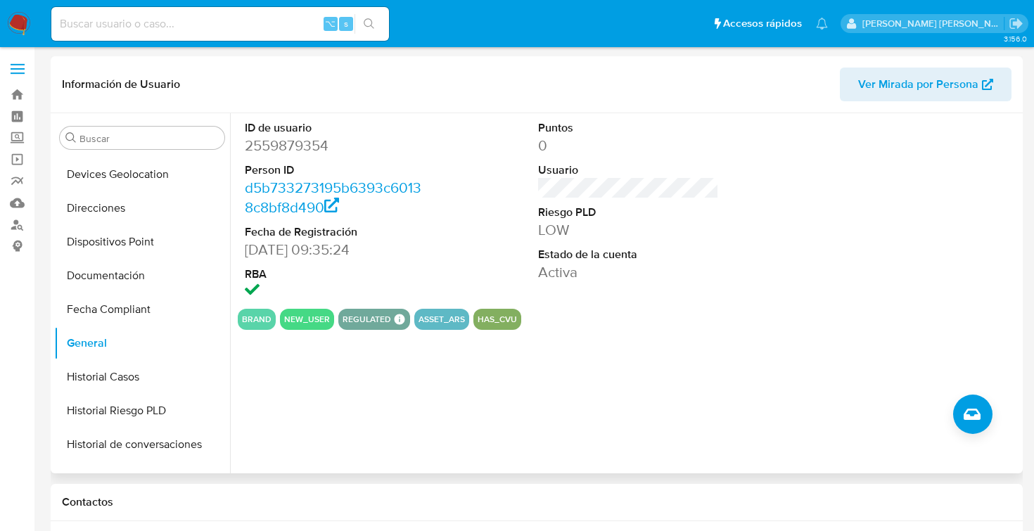
click at [254, 146] on dd "2559879354" at bounding box center [335, 146] width 181 height 20
copy dd "2559879354"
